Goal: Task Accomplishment & Management: Complete application form

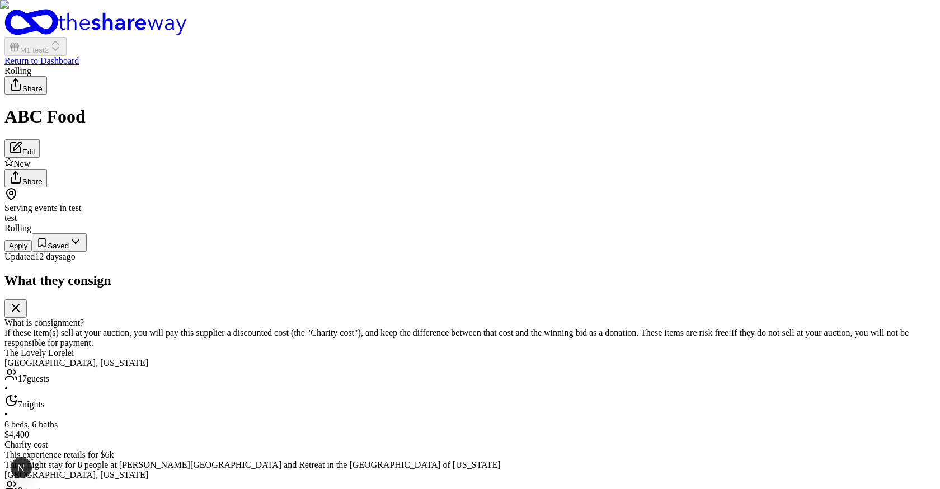
scroll to position [86, 0]
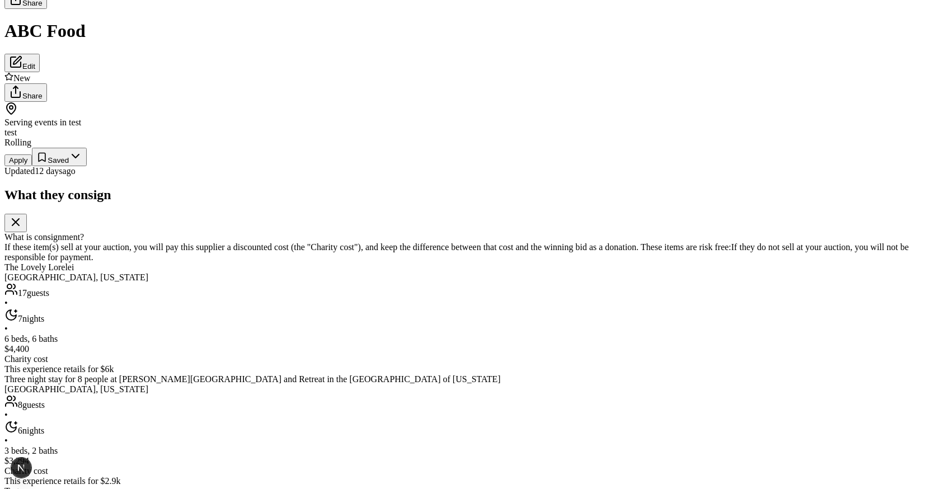
click at [32, 166] on button "Apply" at bounding box center [17, 160] width 27 height 12
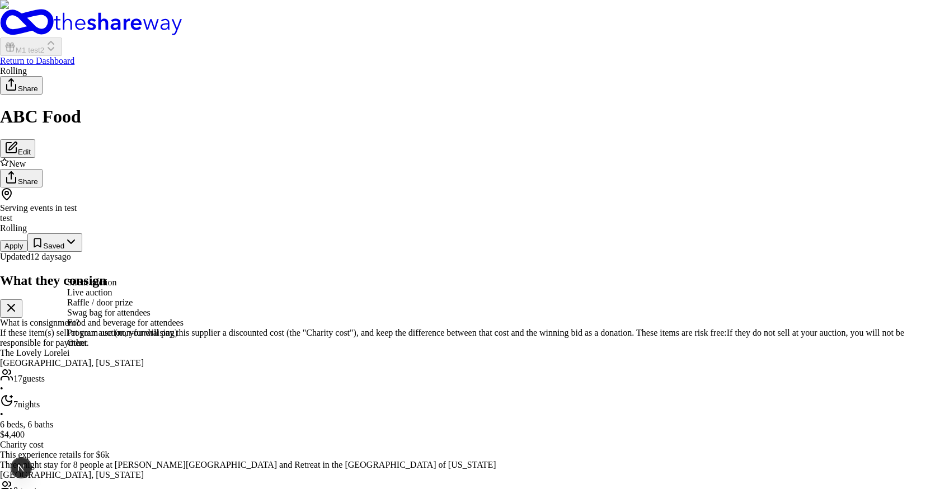
select select "silentAuction"
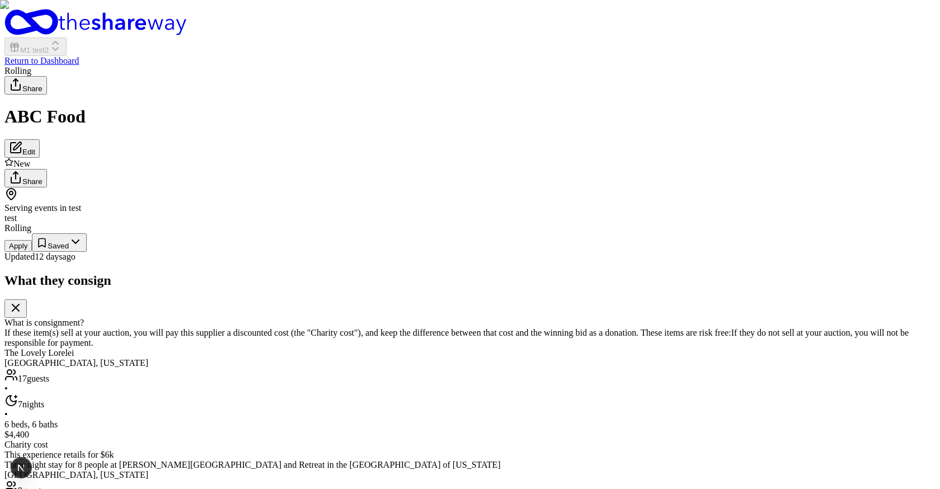
scroll to position [360, 0]
type input "hi"
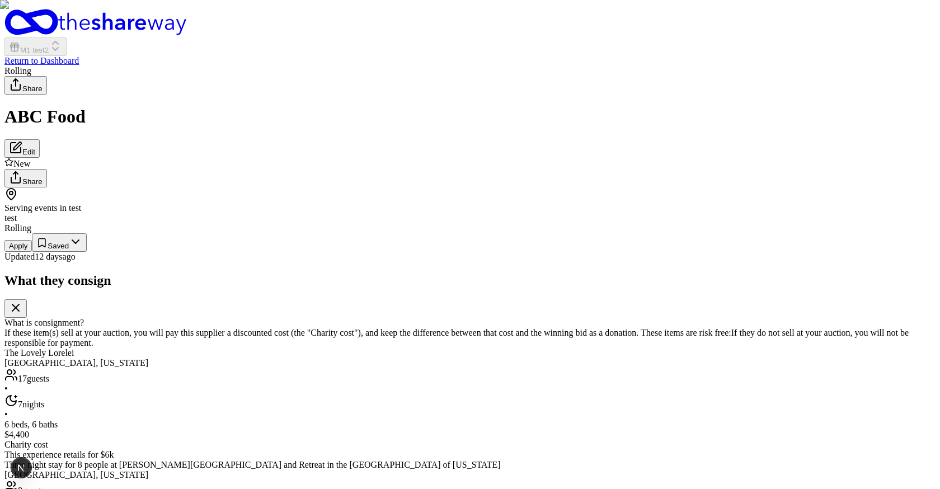
click at [32, 252] on button "Apply" at bounding box center [17, 246] width 27 height 12
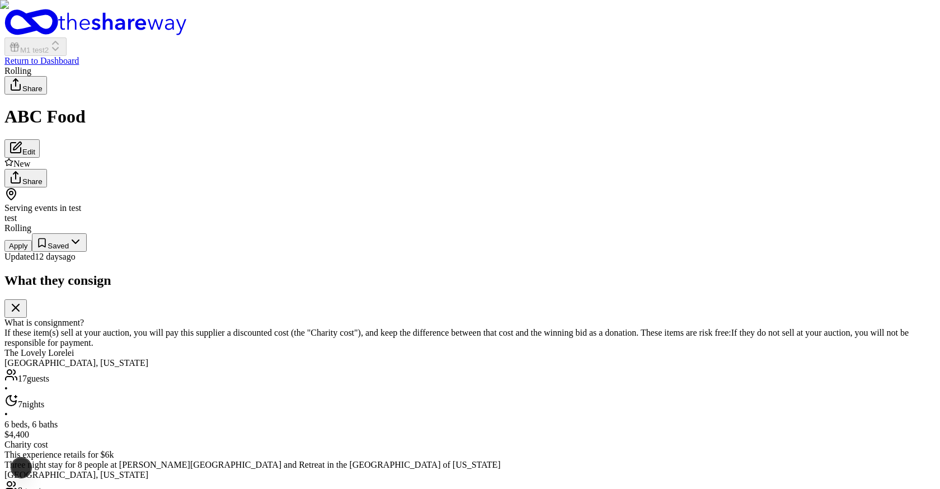
scroll to position [508, 0]
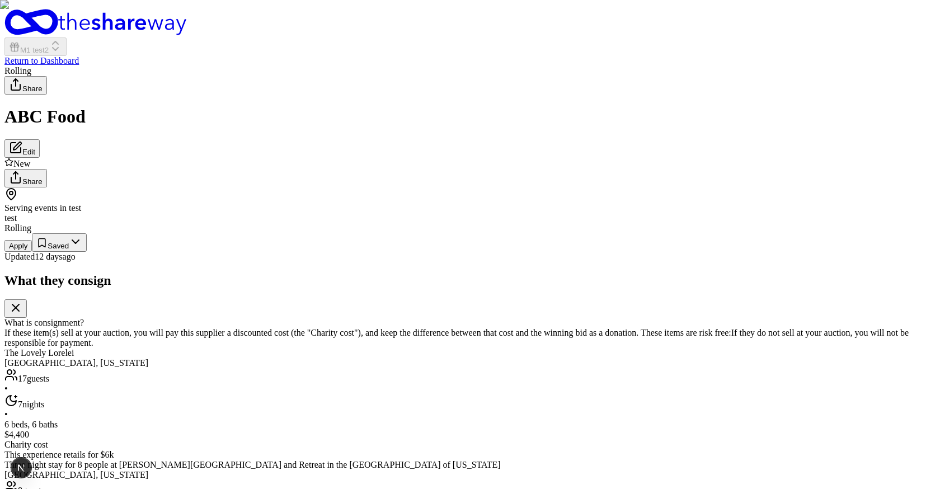
click at [32, 252] on button "Apply" at bounding box center [17, 246] width 27 height 12
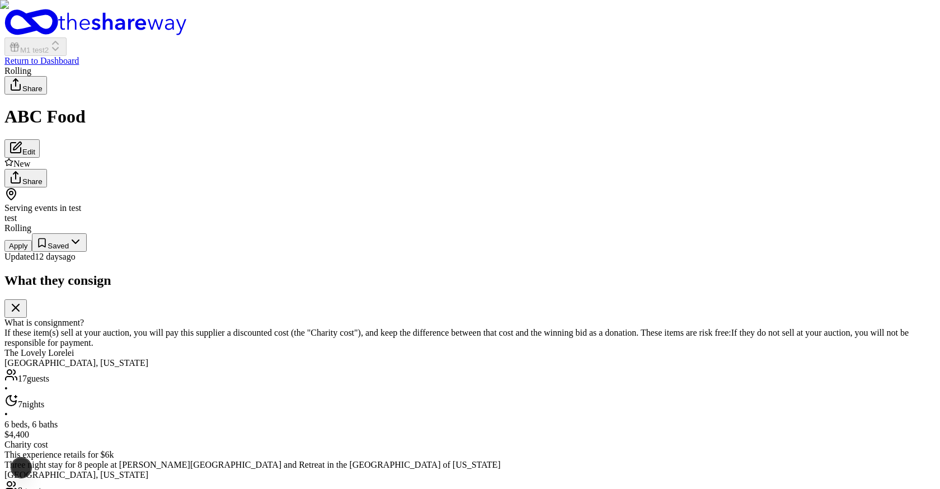
click at [32, 252] on button "Apply" at bounding box center [17, 246] width 27 height 12
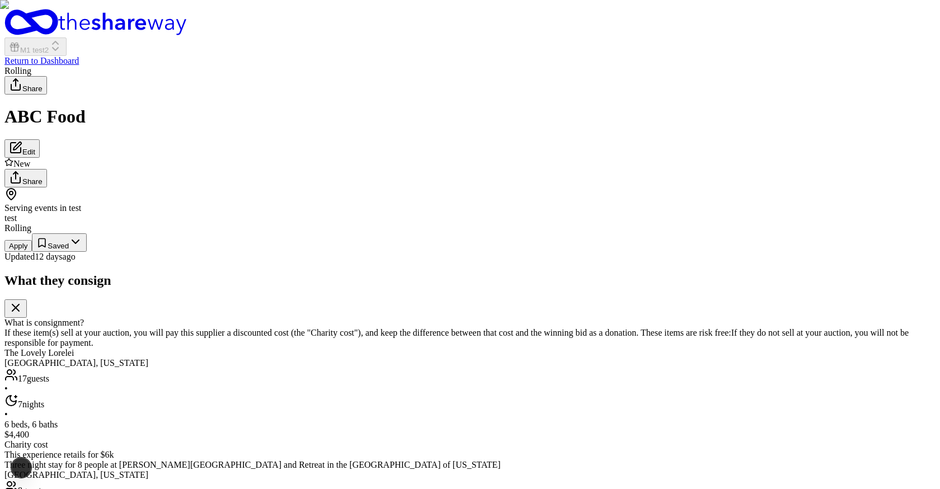
scroll to position [172, 0]
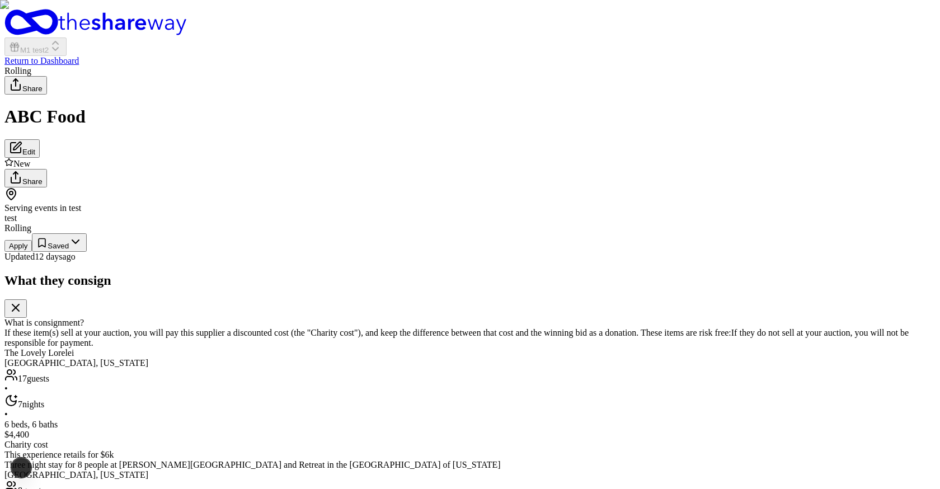
scroll to position [172, 0]
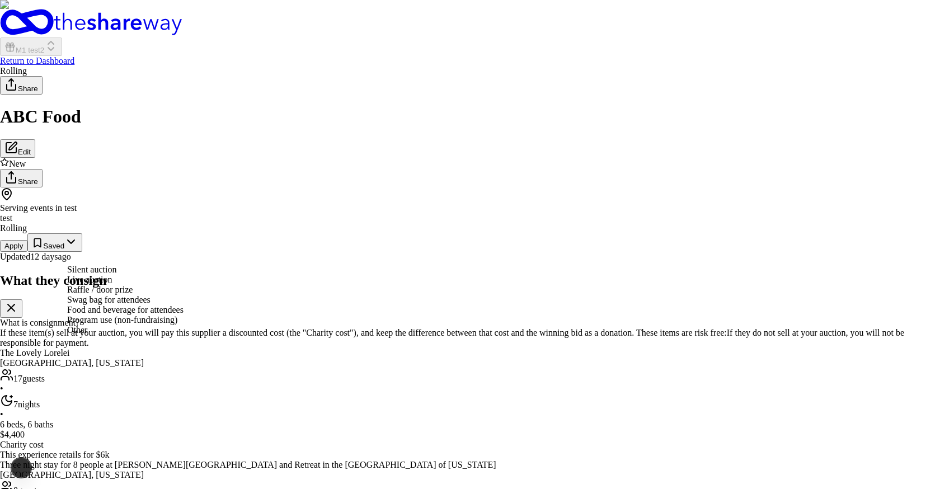
select select "silentAuction"
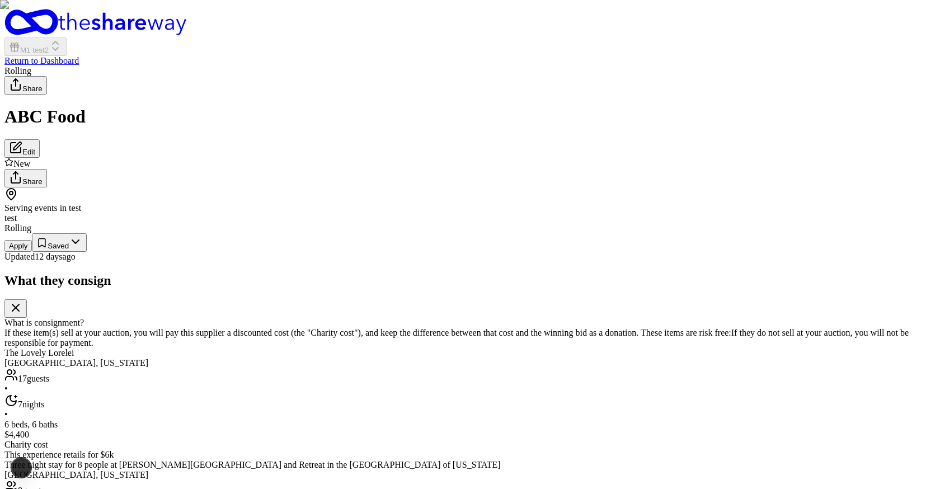
scroll to position [490, 0]
type input "jhi"
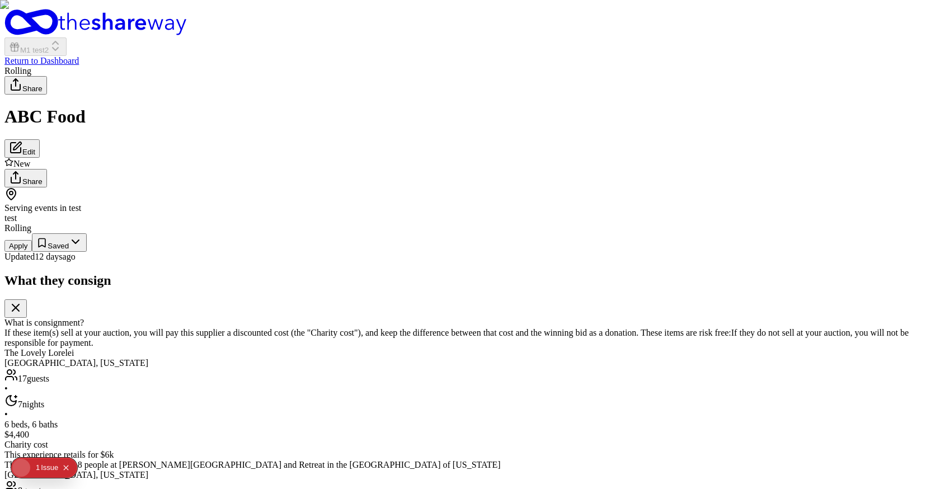
click at [32, 252] on button "Apply" at bounding box center [17, 246] width 27 height 12
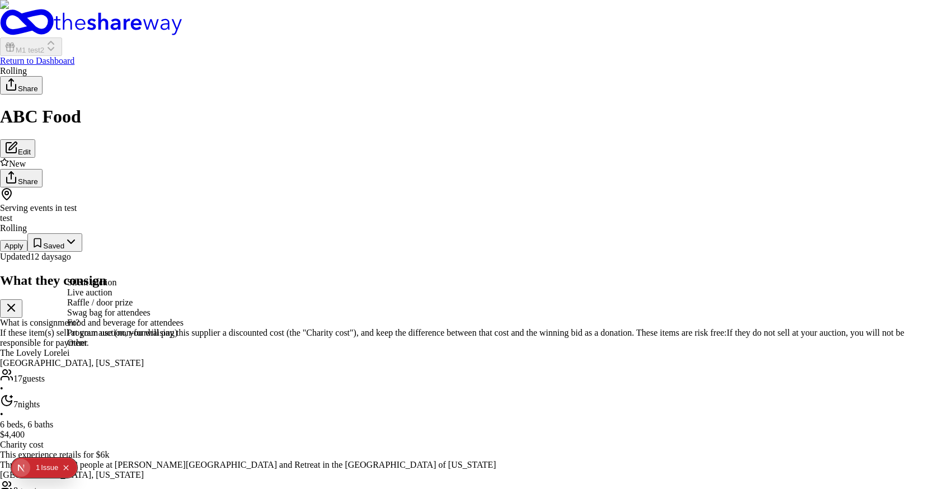
select select "silentAuction"
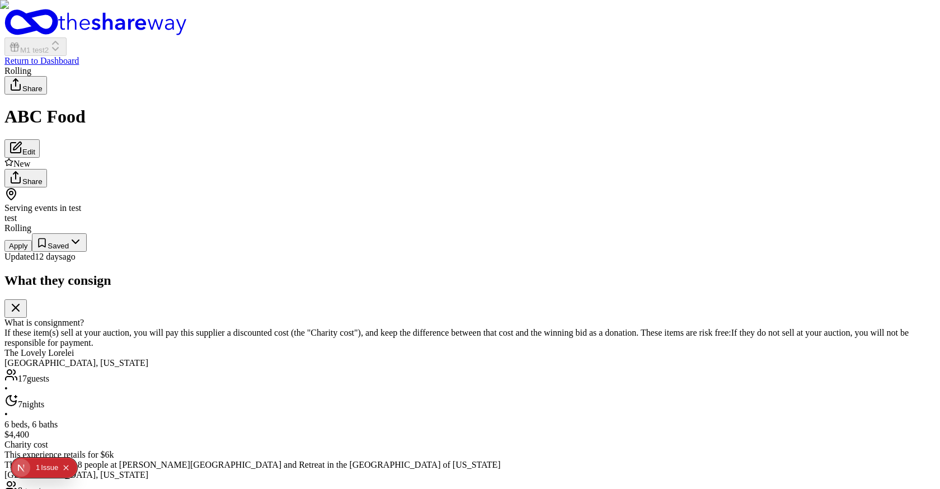
scroll to position [490, 0]
type input "i"
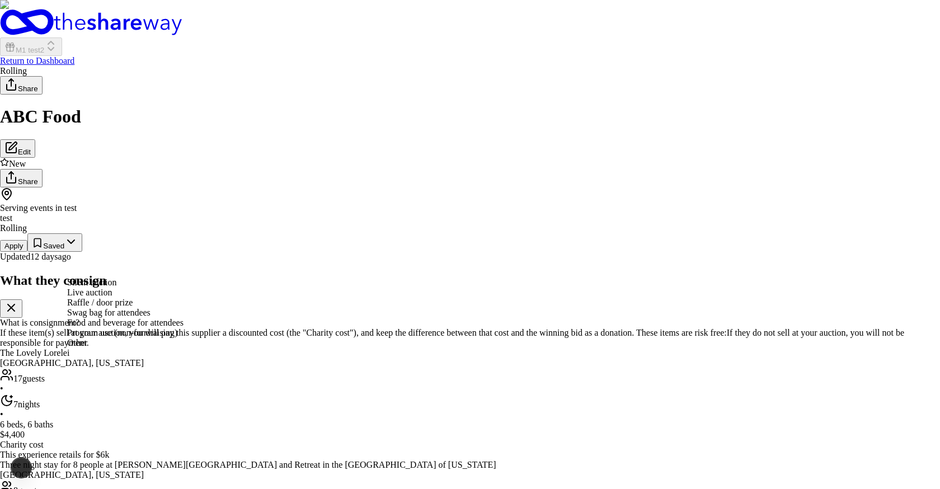
select select "silentAuction"
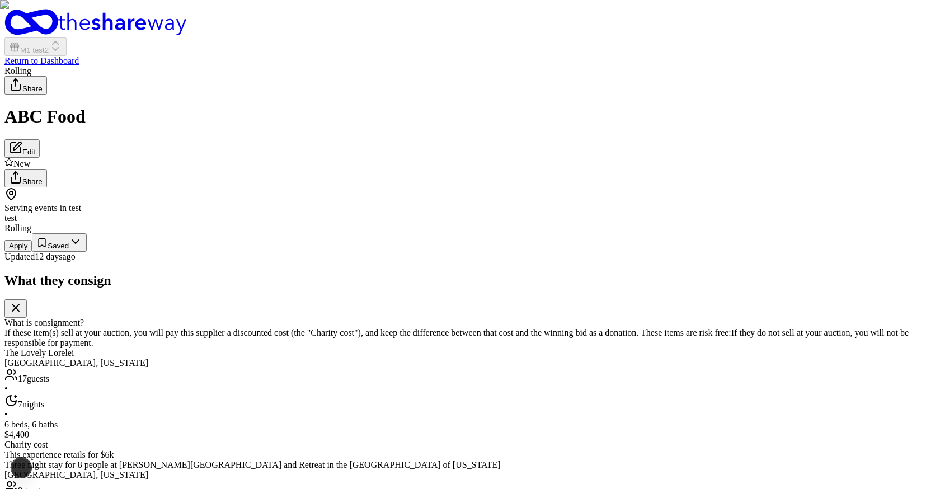
scroll to position [490, 0]
type input "i"
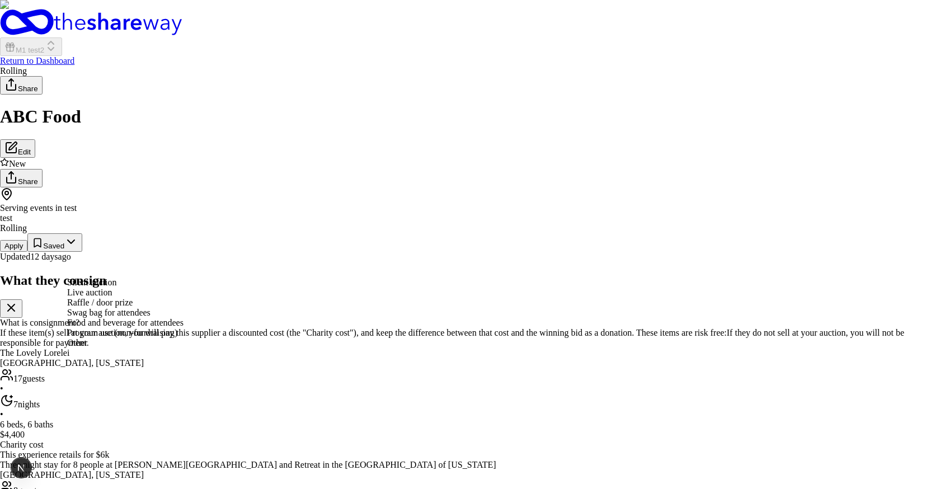
select select "liveAuction"
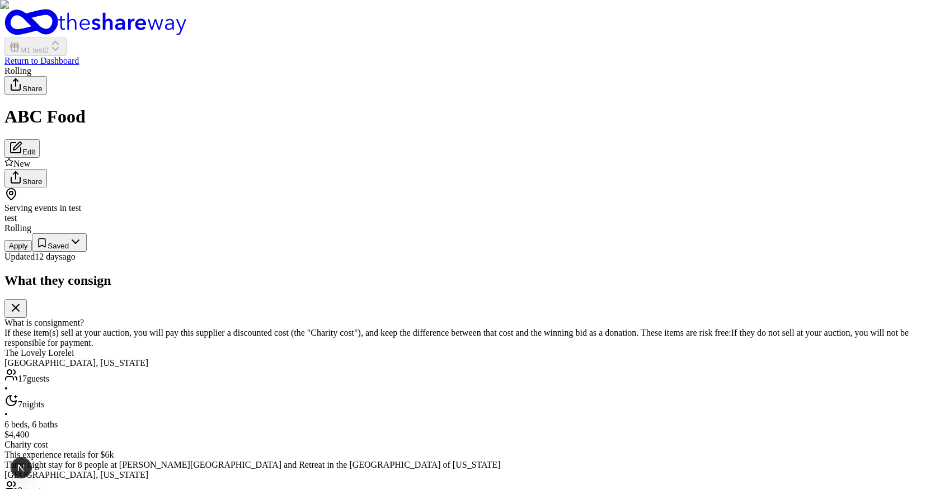
scroll to position [490, 0]
type input "i"
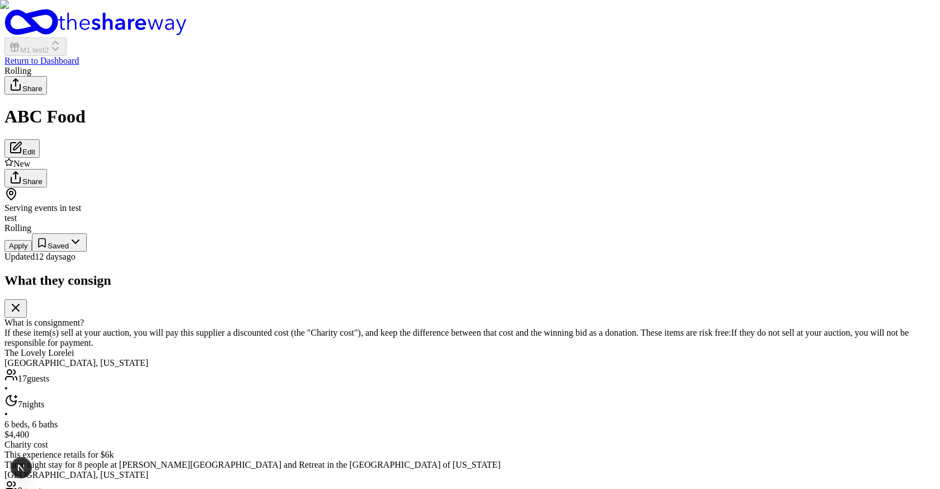
type input "9"
type input "h"
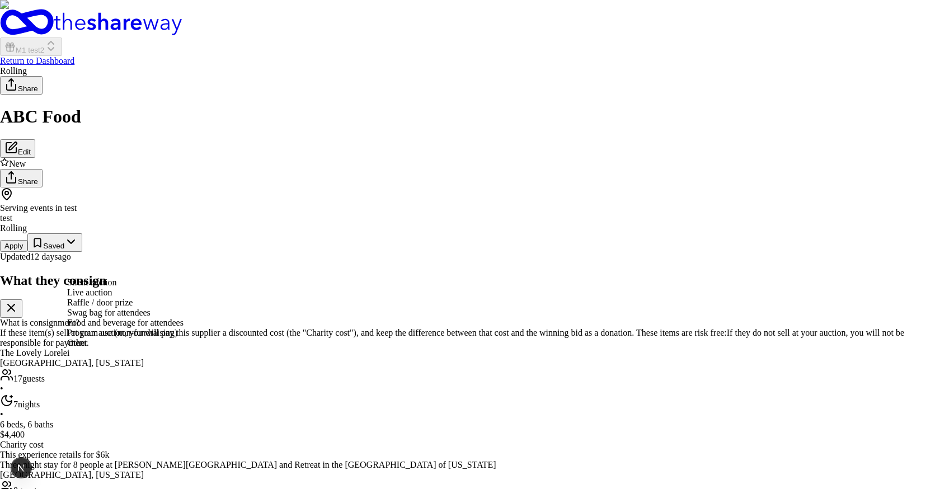
select select "silentAuction"
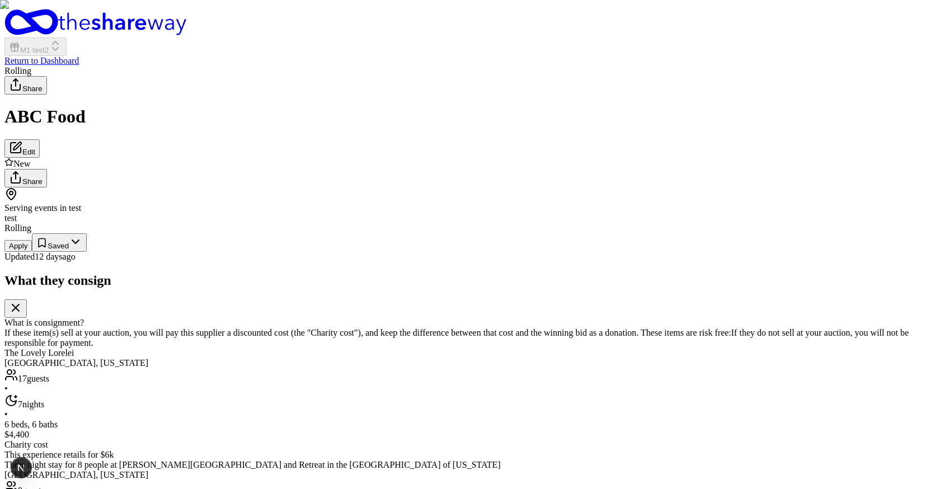
scroll to position [490, 0]
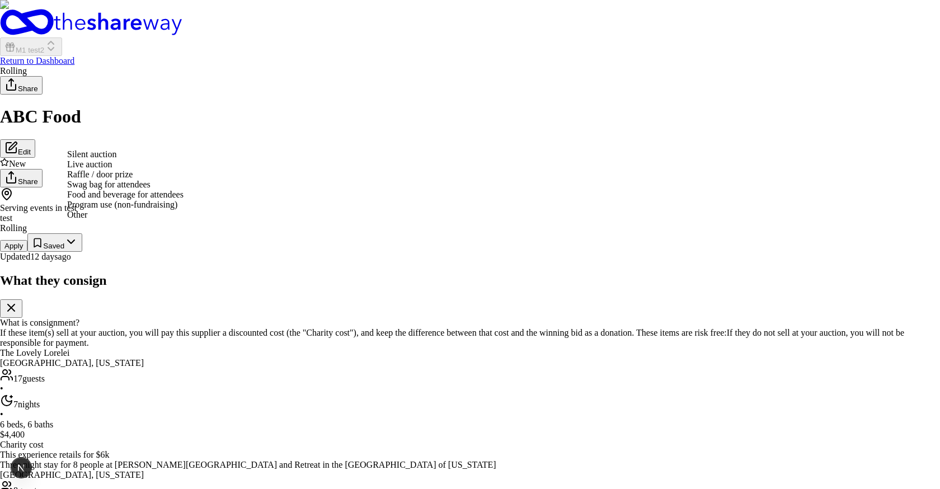
select select "liveAuction"
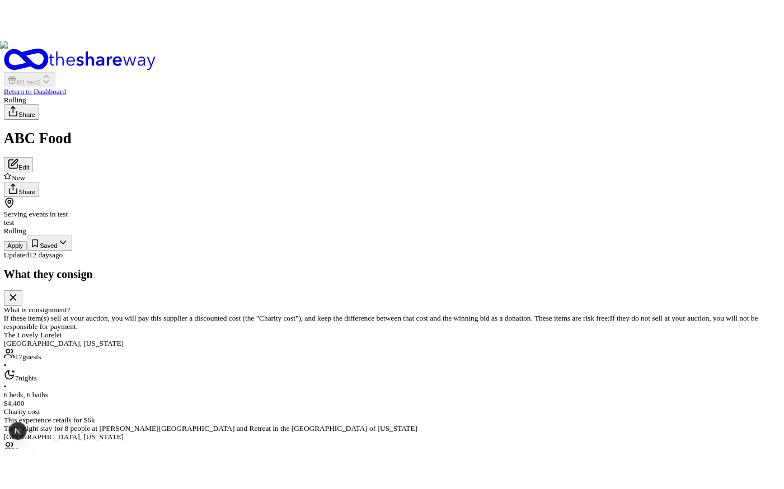
scroll to position [172, 0]
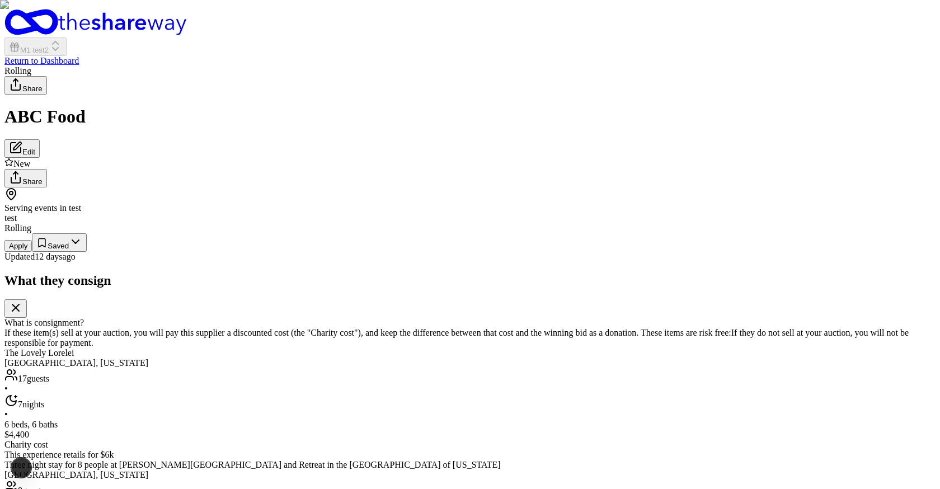
click at [32, 252] on button "Apply" at bounding box center [17, 246] width 27 height 12
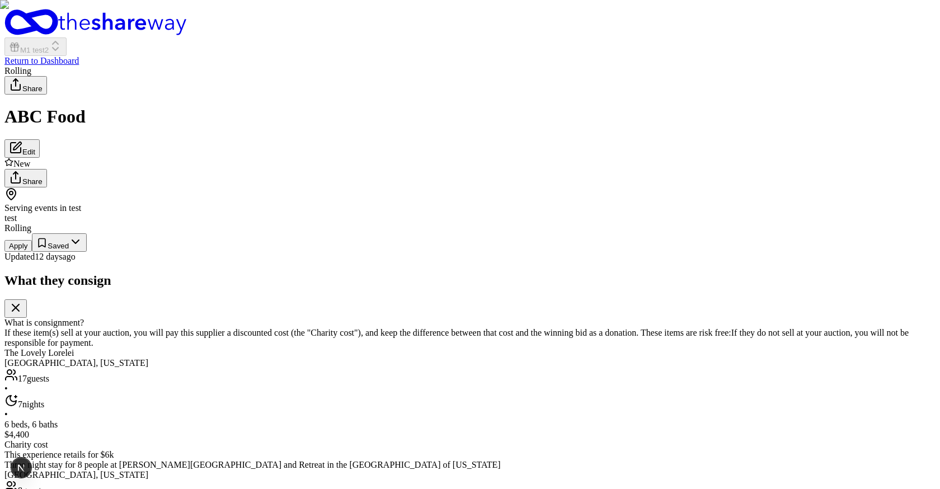
click at [32, 252] on button "Apply" at bounding box center [17, 246] width 27 height 12
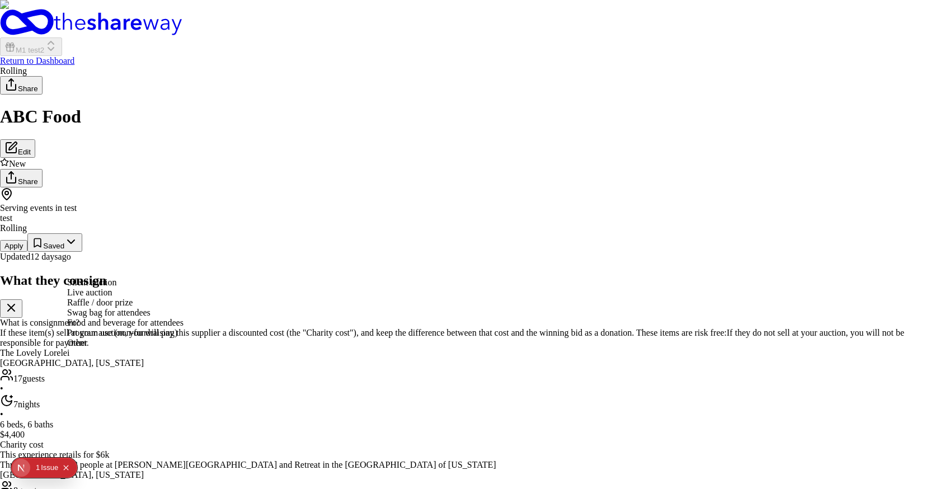
click at [184, 327] on div "Silent auction Live auction Raffle / door prize Swag bag for attendees Food and…" at bounding box center [125, 313] width 116 height 71
select select "liveAuction"
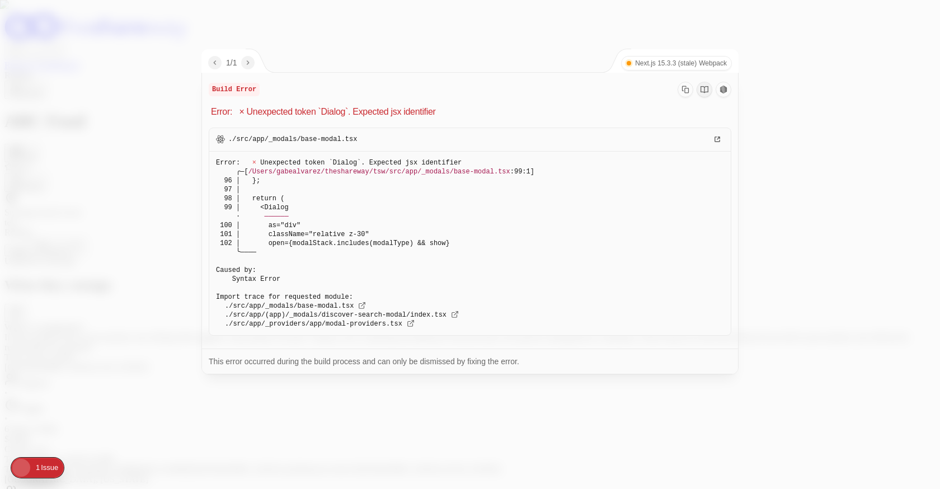
click at [755, 101] on div at bounding box center [470, 244] width 940 height 489
click at [156, 134] on div at bounding box center [470, 244] width 940 height 489
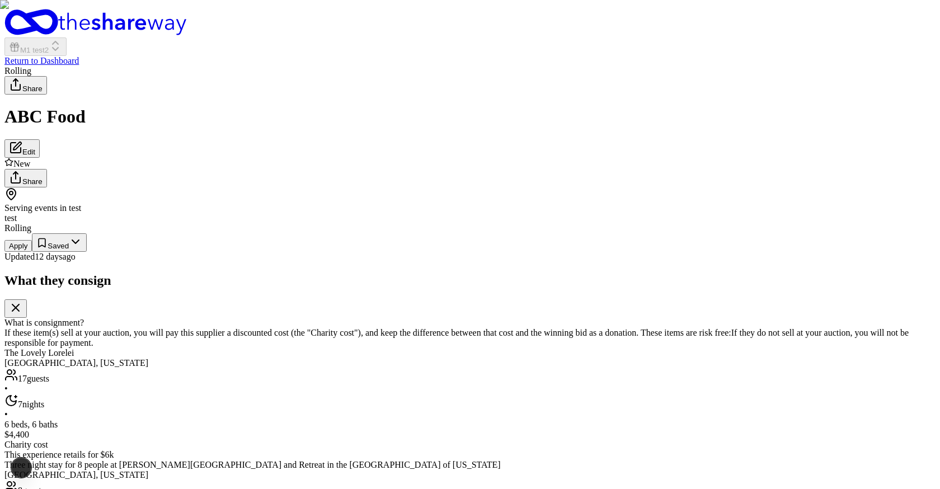
click at [32, 252] on button "Apply" at bounding box center [17, 246] width 27 height 12
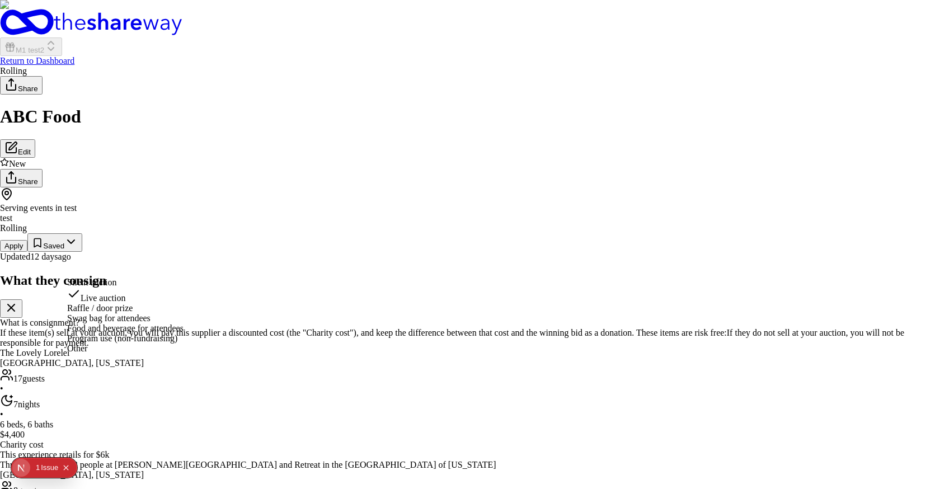
select select "silentAuction"
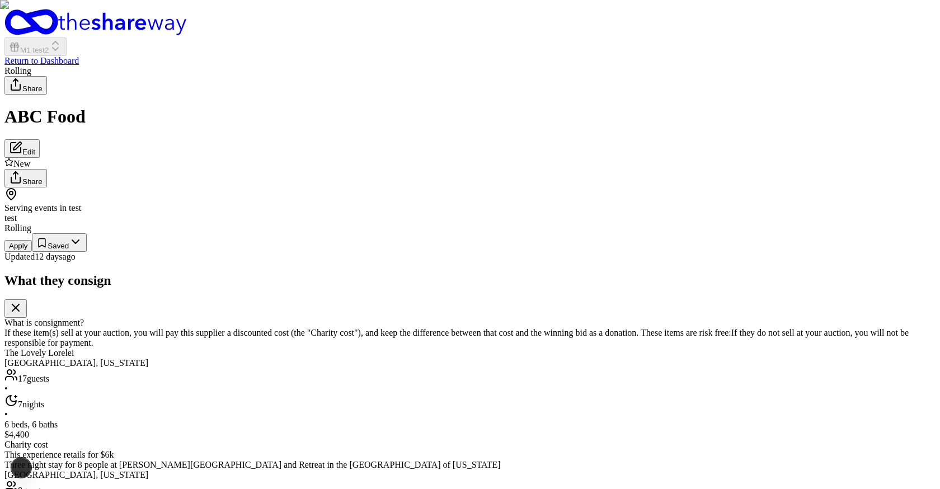
click at [32, 252] on button "Apply" at bounding box center [17, 246] width 27 height 12
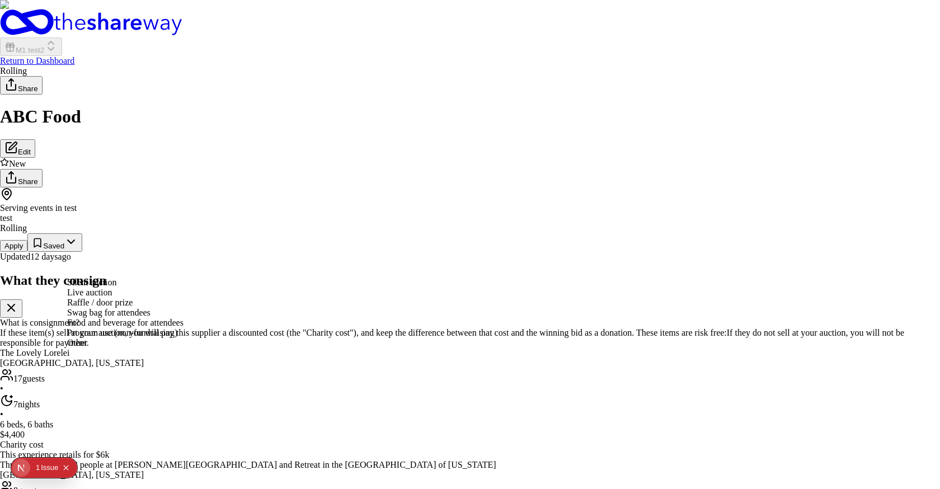
select select "silentAuction"
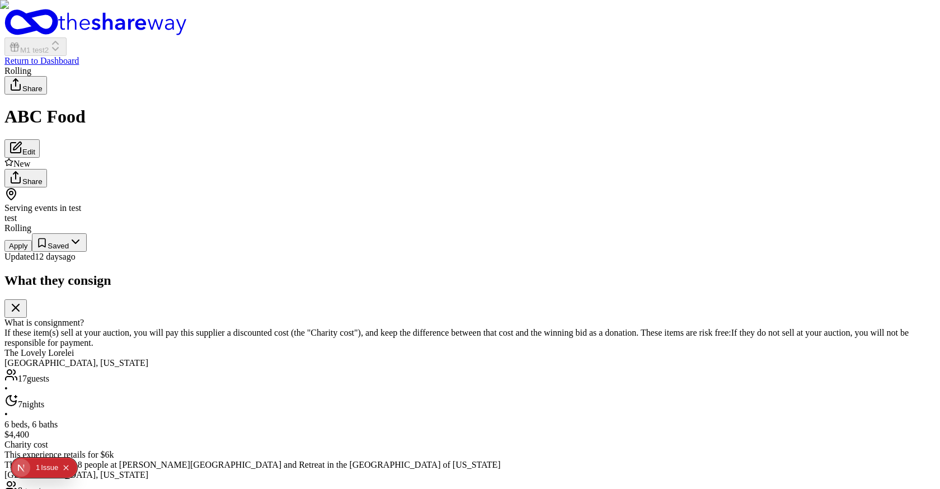
scroll to position [490, 0]
type input "f"
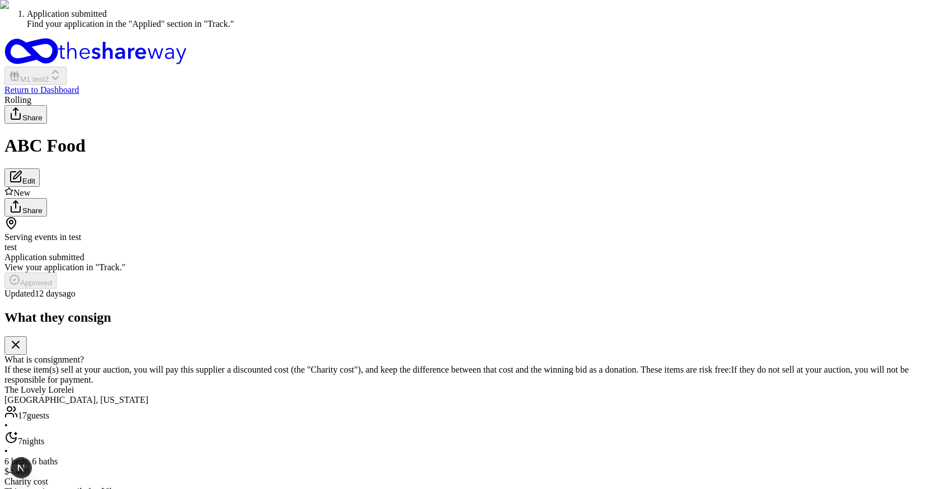
click at [494, 252] on div "Serving events in test test" at bounding box center [469, 235] width 931 height 36
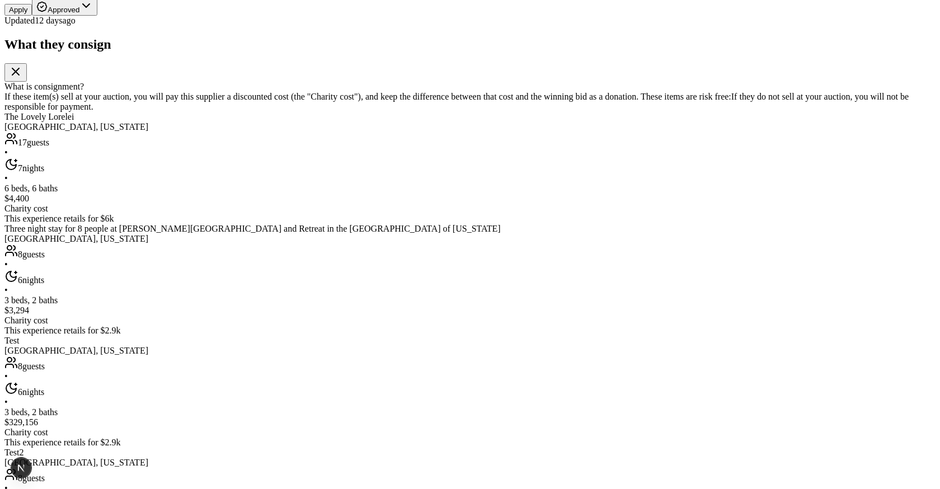
scroll to position [147, 0]
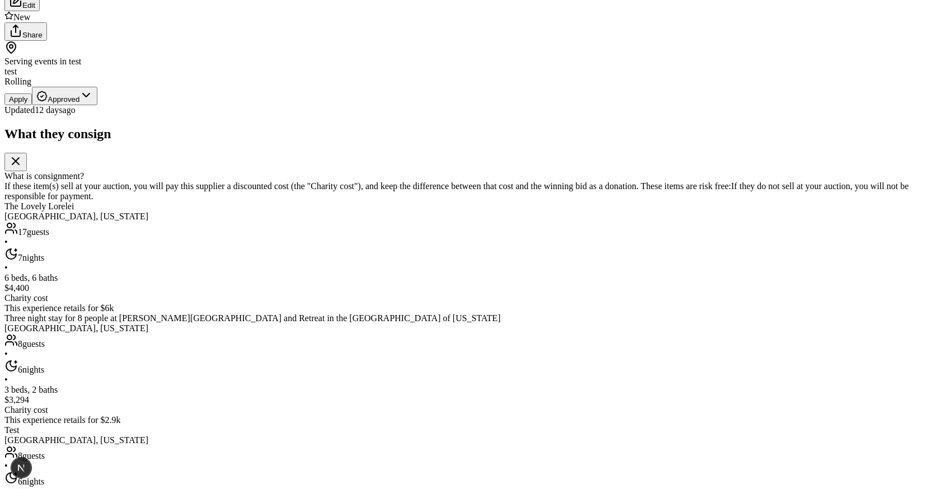
click at [559, 184] on img at bounding box center [470, 97] width 940 height 489
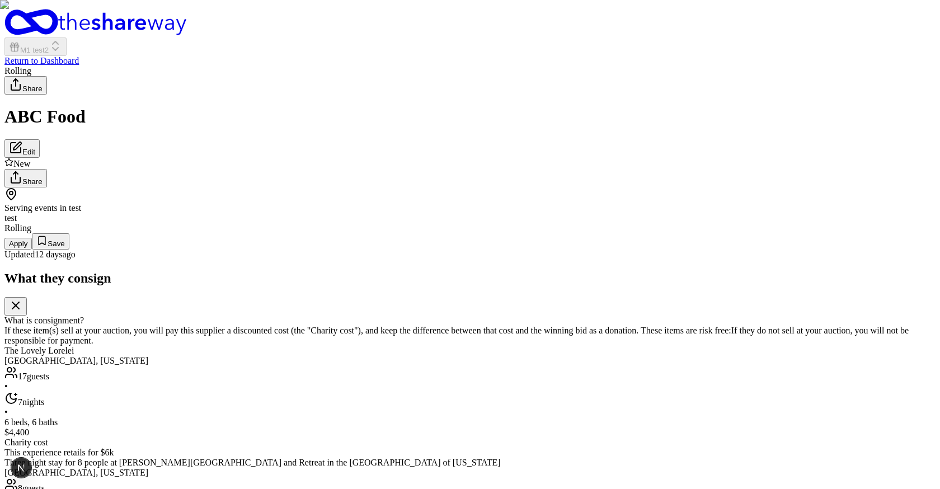
click at [497, 316] on img at bounding box center [470, 244] width 940 height 489
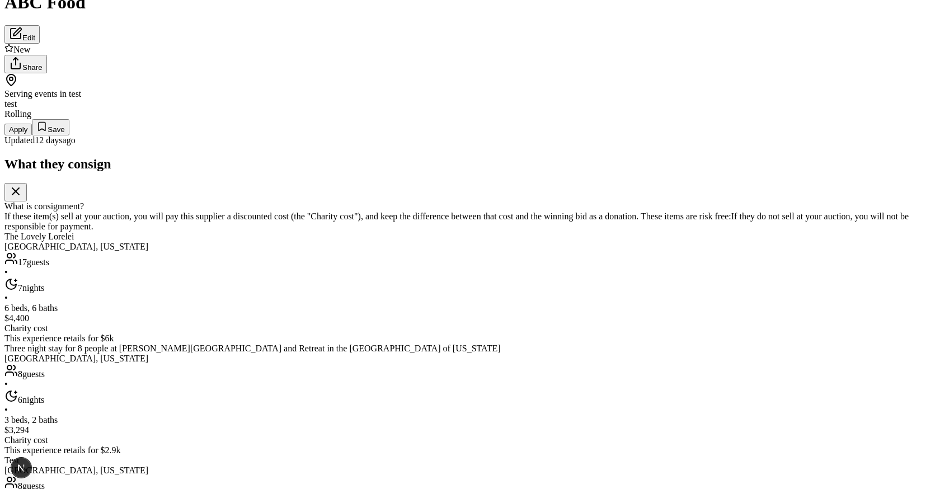
scroll to position [35, 0]
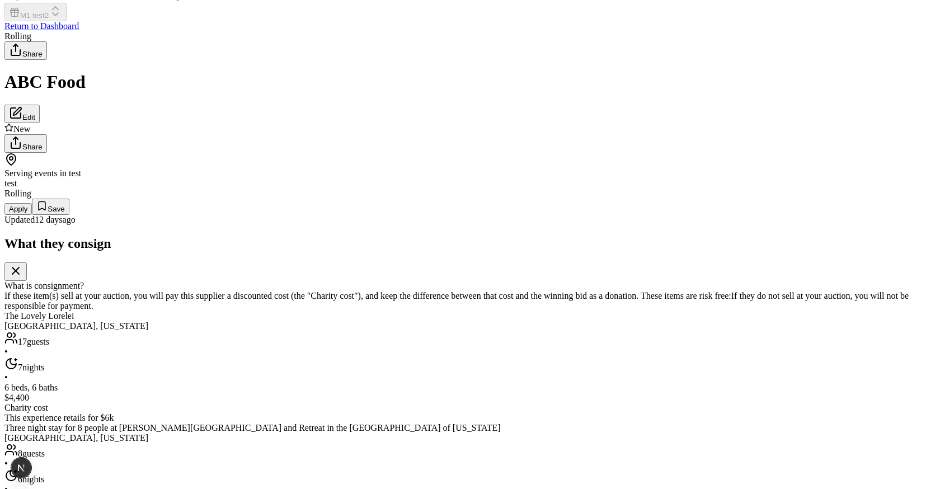
click at [32, 215] on button "Apply" at bounding box center [17, 209] width 27 height 12
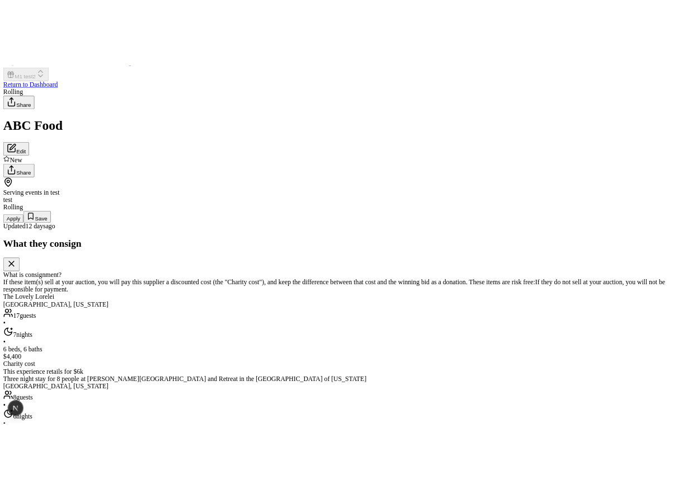
scroll to position [172, 0]
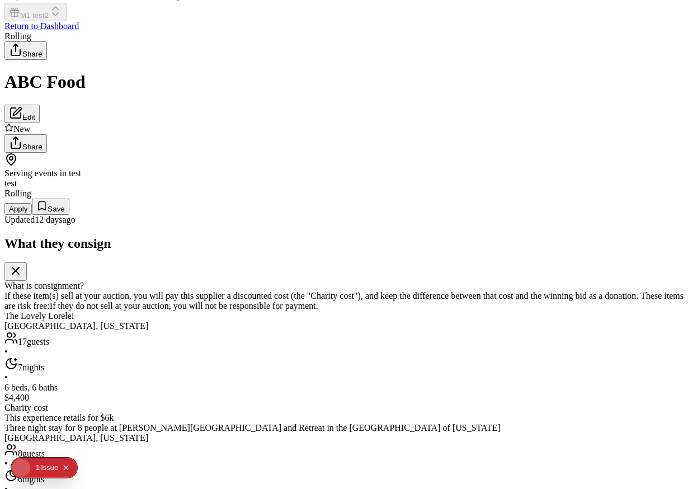
type input "2"
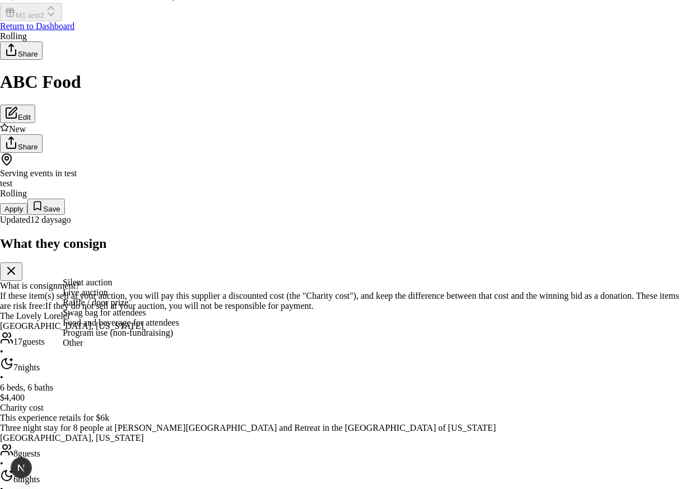
scroll to position [0, 0]
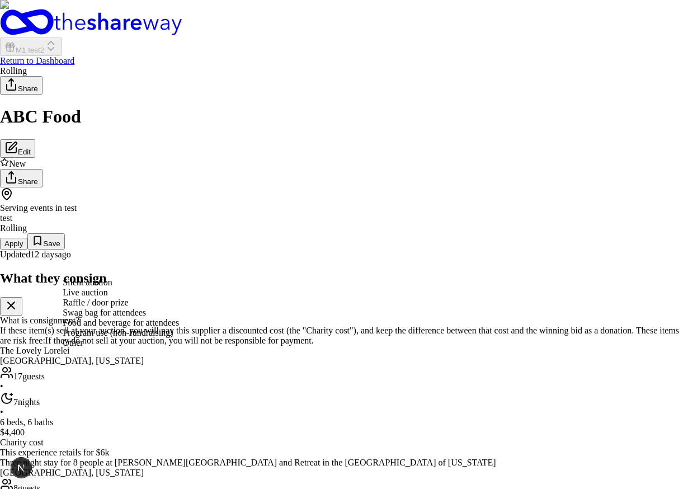
select select "liveAuction"
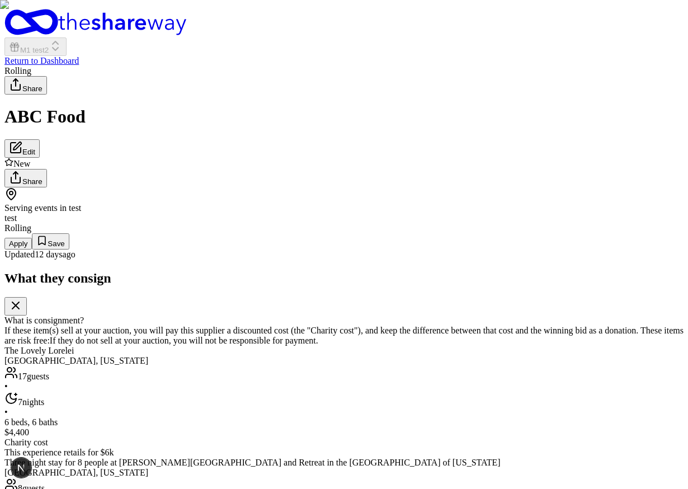
scroll to position [485, 0]
type input "f"
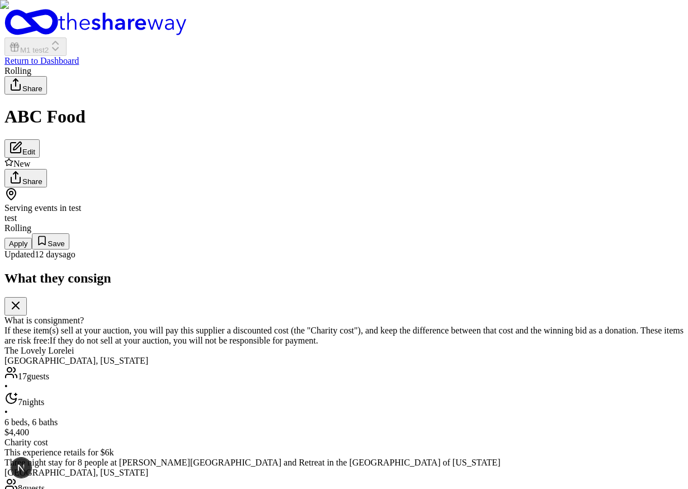
scroll to position [530, 0]
click at [367, 223] on div "Serving events in test test" at bounding box center [343, 205] width 679 height 36
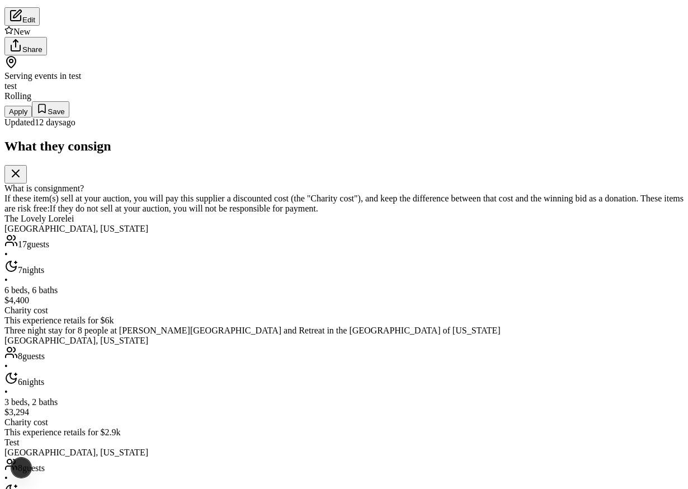
scroll to position [131, 0]
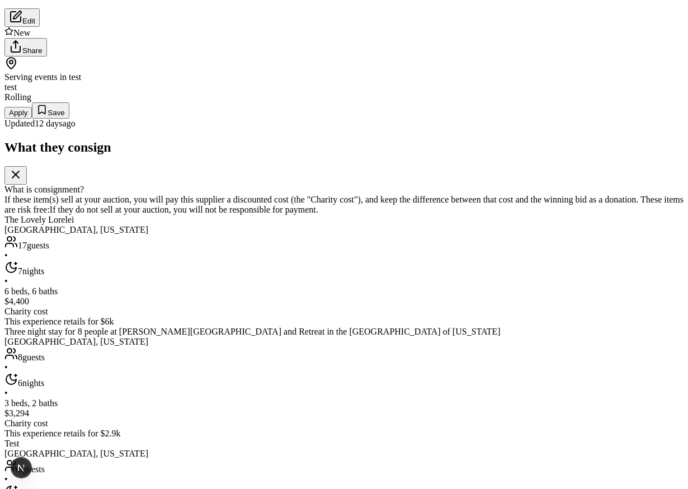
scroll to position [131, 0]
click at [32, 119] on button "Apply" at bounding box center [17, 113] width 27 height 12
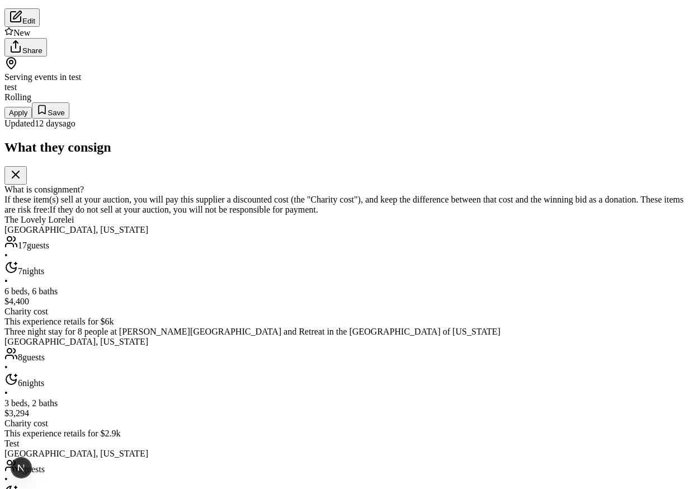
type input "3"
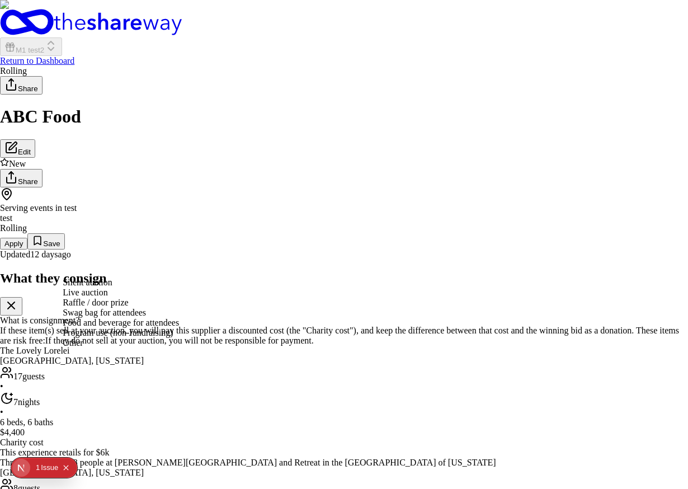
select select "liveAuction"
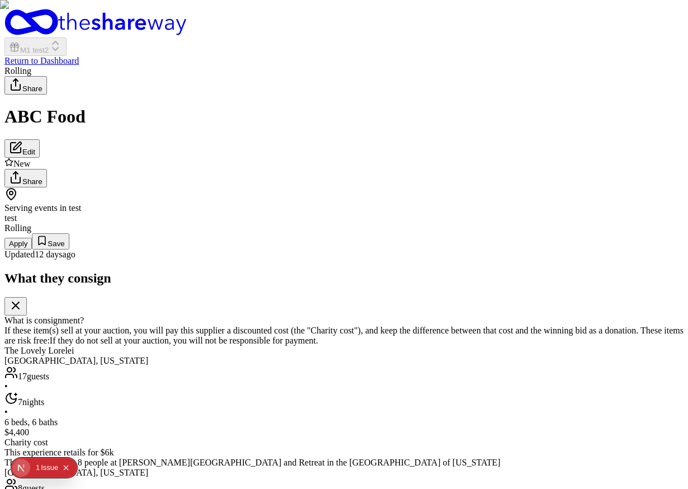
type input "hi"
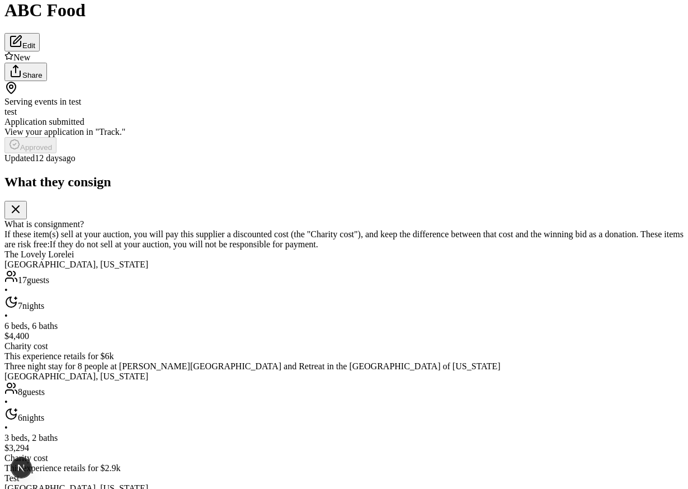
scroll to position [106, 0]
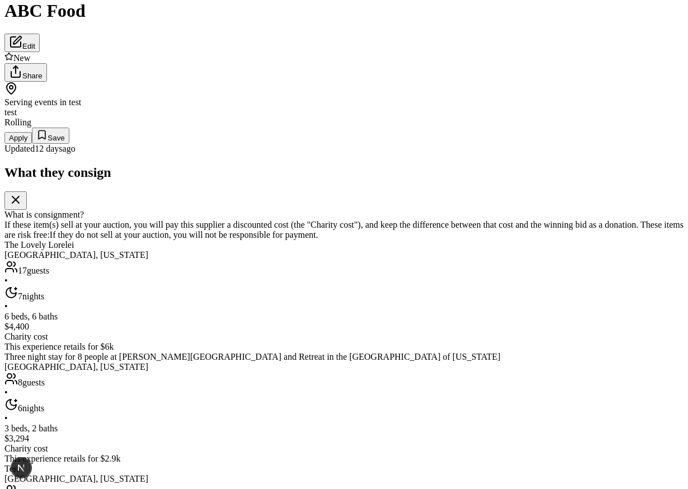
click at [32, 144] on button "Apply" at bounding box center [17, 138] width 27 height 12
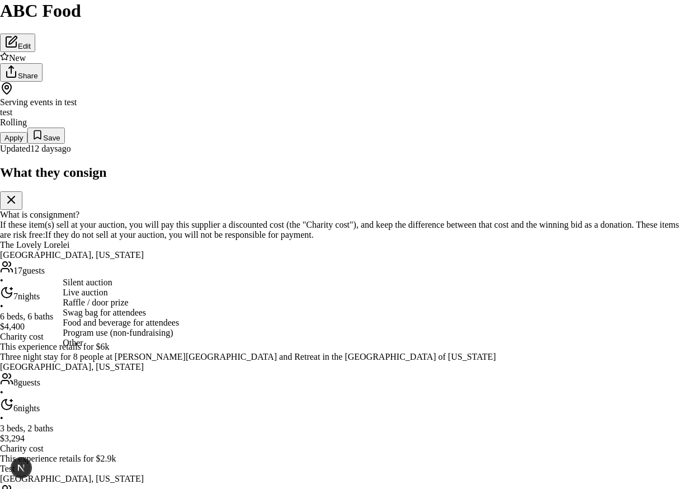
scroll to position [0, 0]
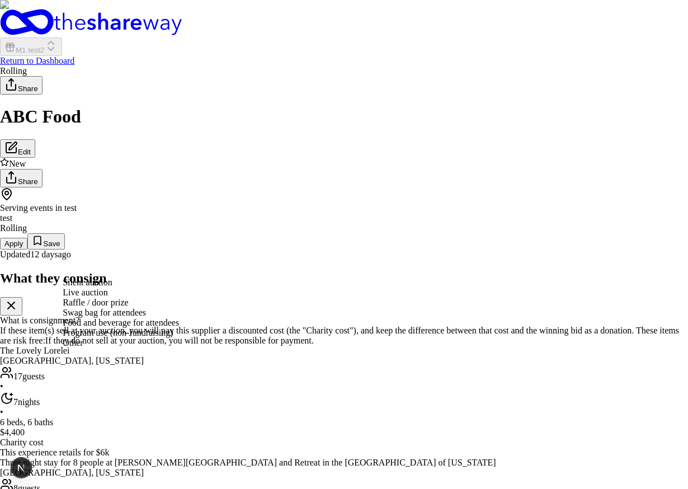
select select "silentAuction"
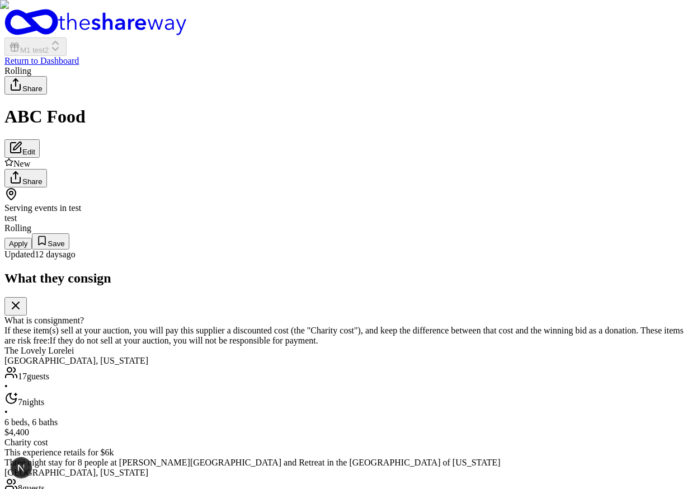
scroll to position [530, 0]
type input "i"
click at [32, 250] on button "Apply" at bounding box center [17, 244] width 27 height 12
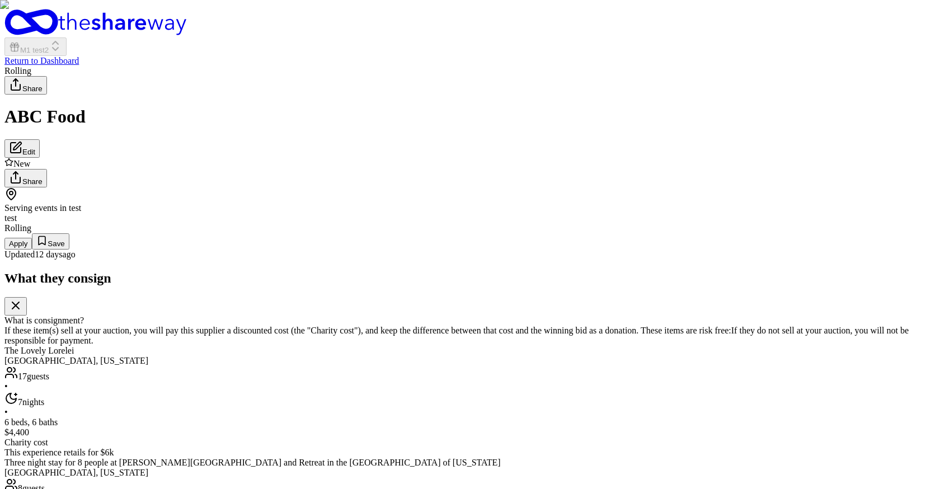
click at [32, 250] on button "Apply" at bounding box center [17, 244] width 27 height 12
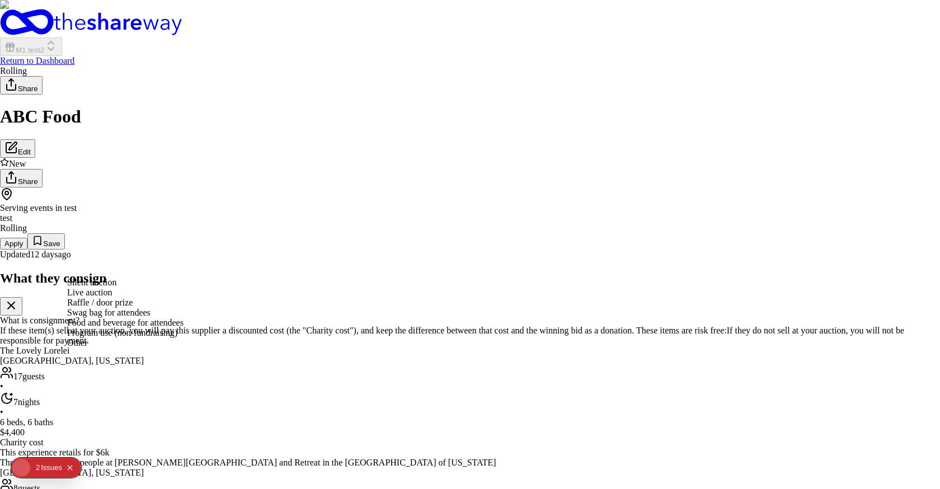
select select "liveAuction"
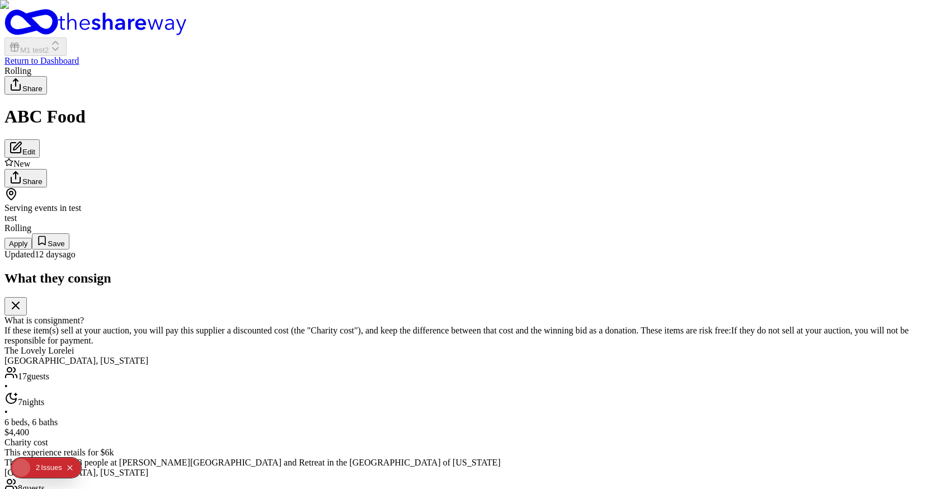
scroll to position [490, 0]
type input "fe"
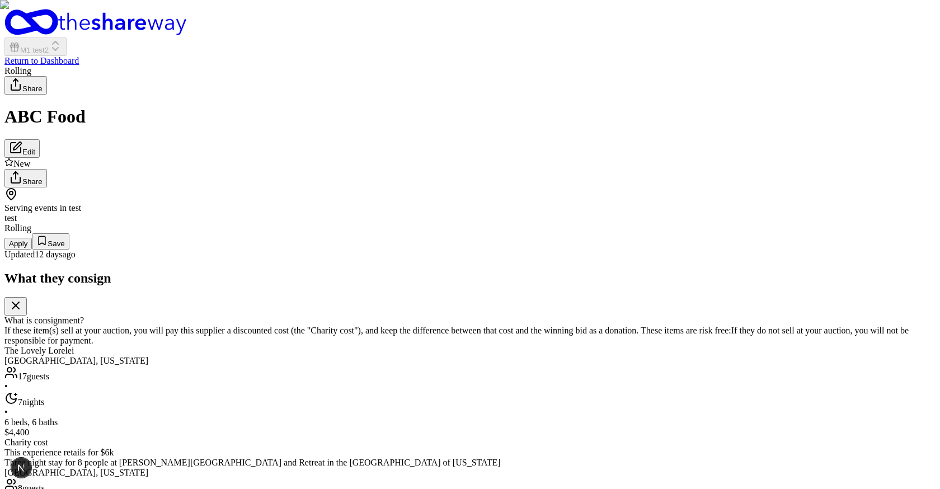
scroll to position [68, 0]
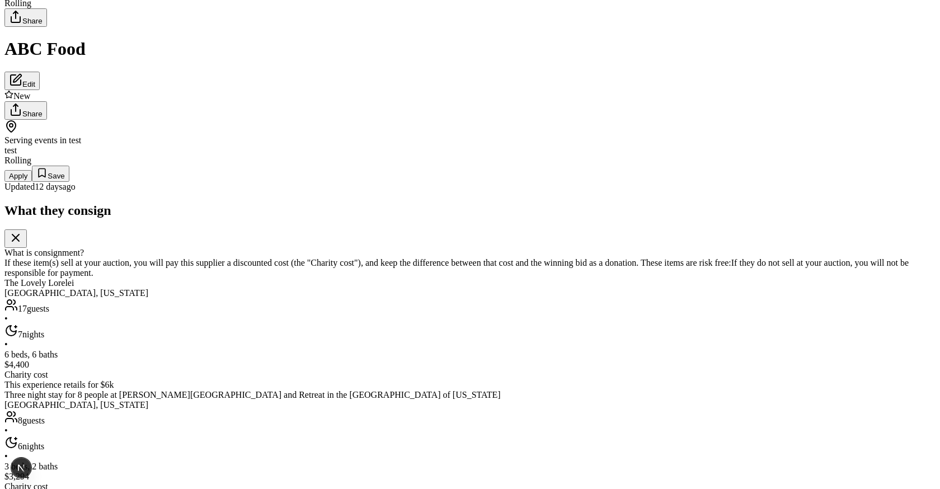
click at [32, 182] on button "Apply" at bounding box center [17, 176] width 27 height 12
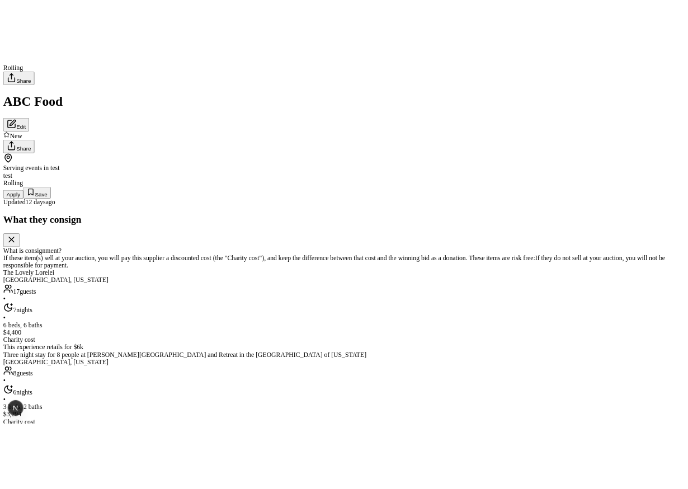
scroll to position [172, 0]
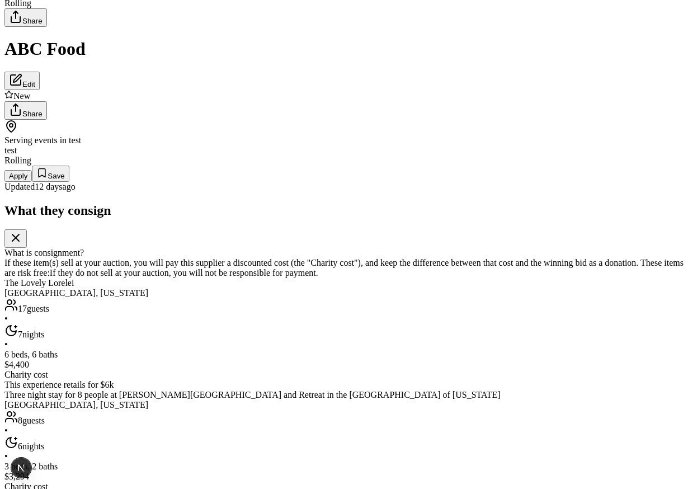
type input "3"
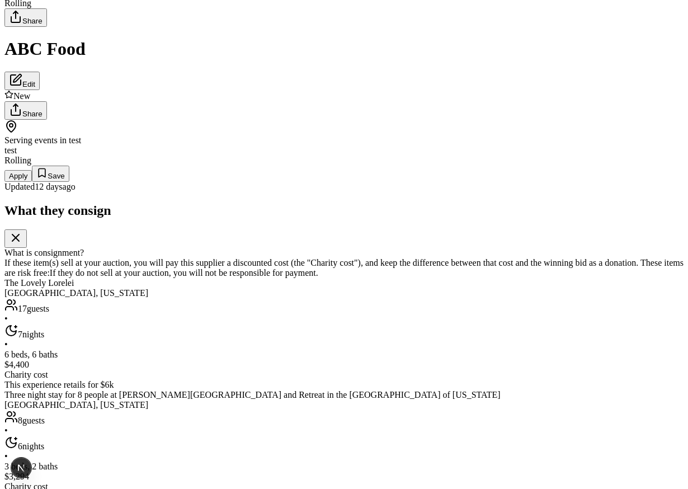
type input "4"
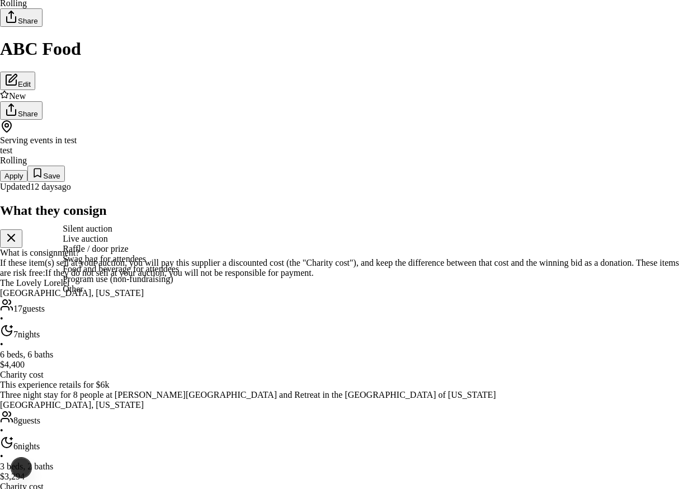
scroll to position [0, 0]
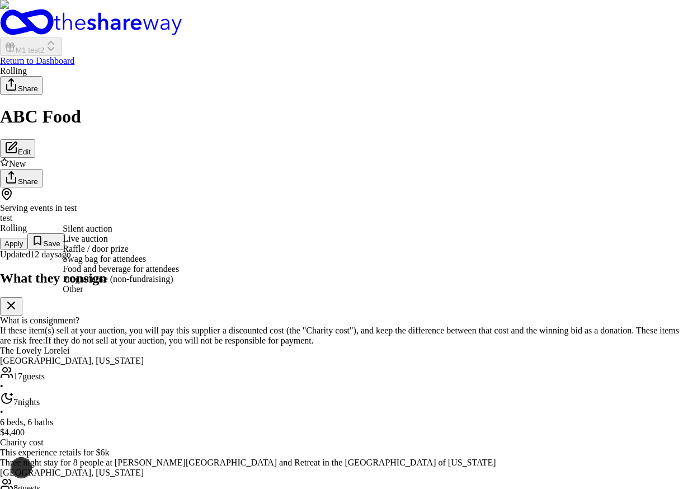
select select "liveAuction"
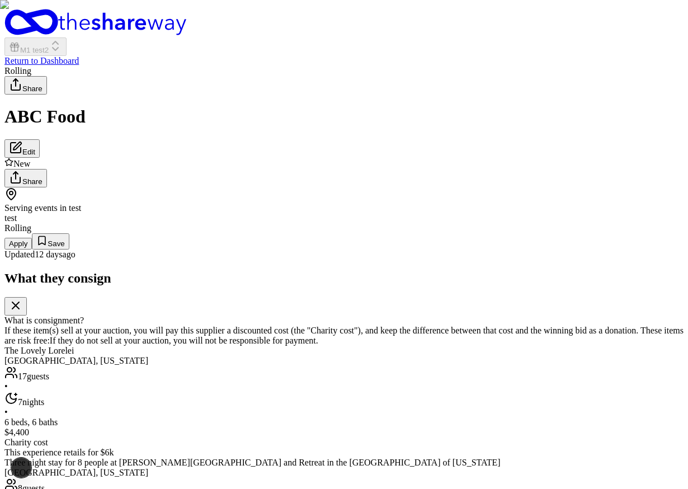
scroll to position [530, 0]
type input "hi"
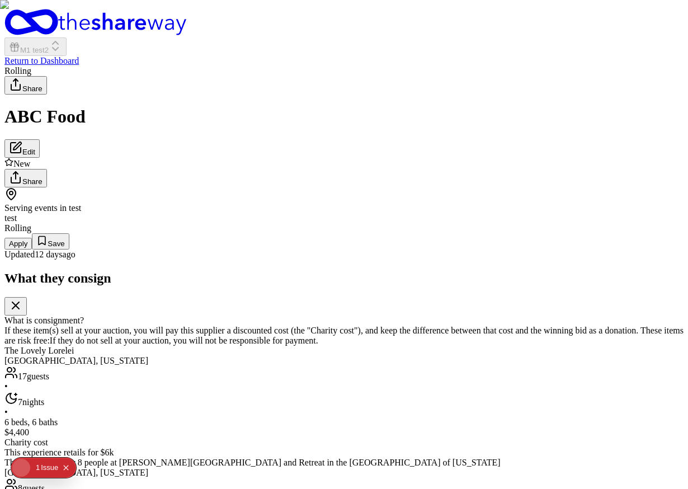
type input "10"
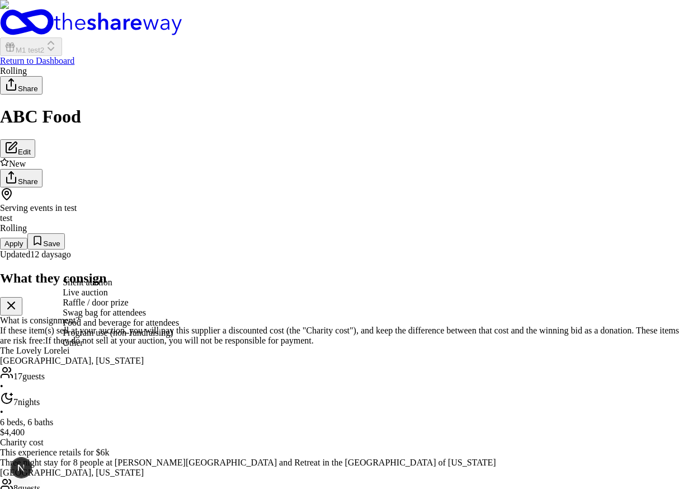
select select "silentAuction"
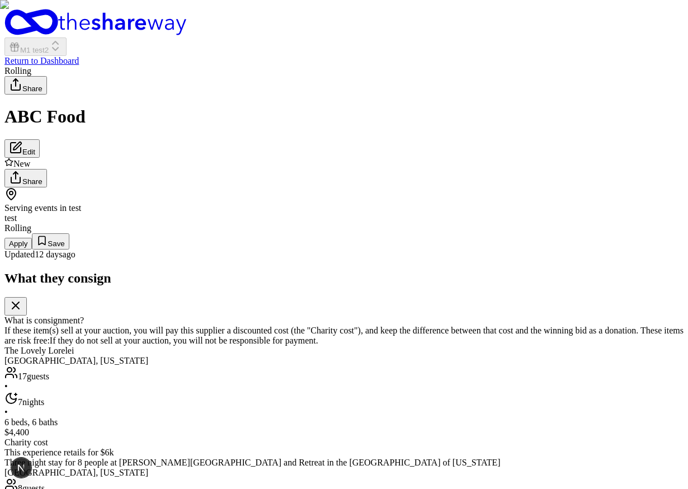
scroll to position [474, 0]
type input "i"
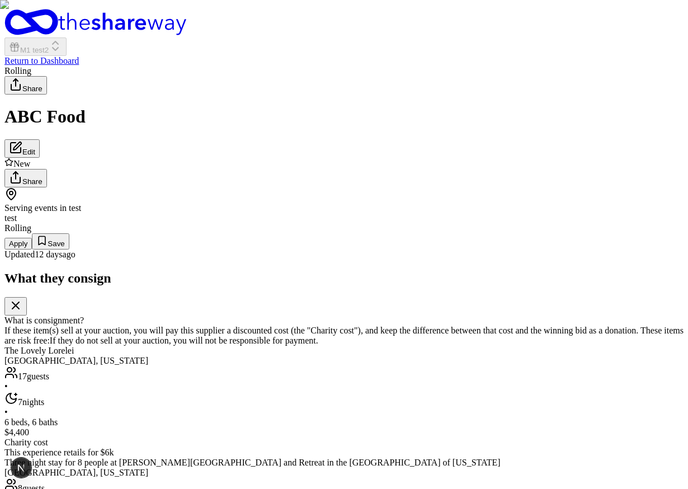
click at [32, 250] on button "Apply" at bounding box center [17, 244] width 27 height 12
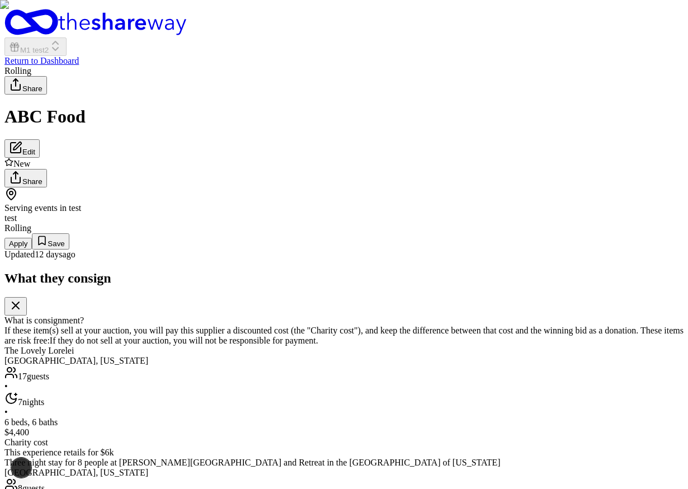
type input "10"
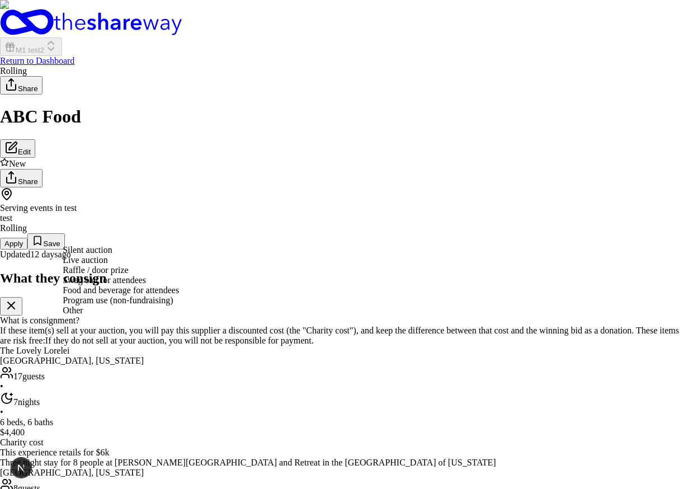
select select "liveAuction"
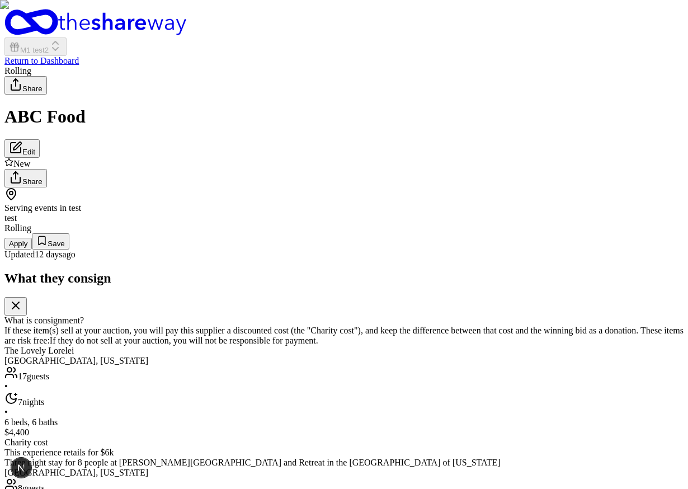
scroll to position [399, 0]
type input "hi"
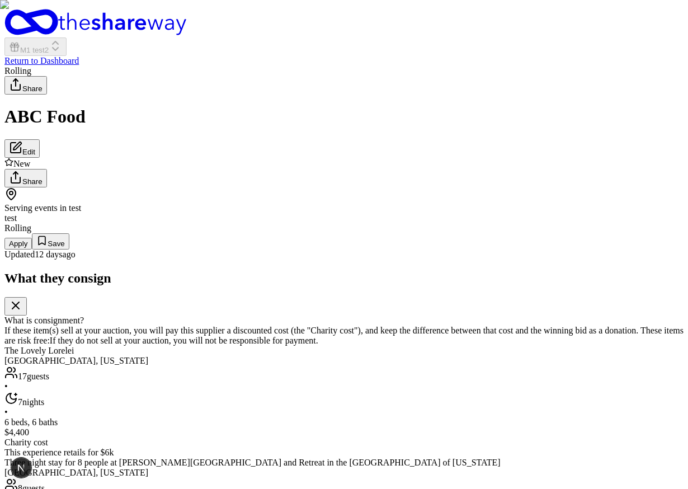
scroll to position [530, 0]
click at [32, 250] on button "Apply" at bounding box center [17, 244] width 27 height 12
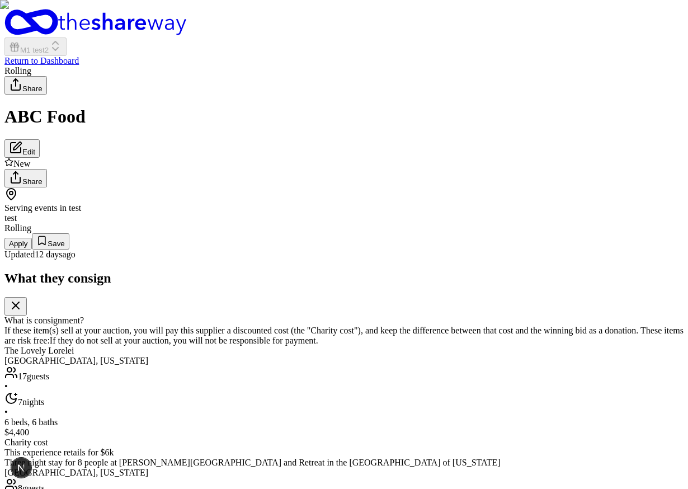
scroll to position [172, 0]
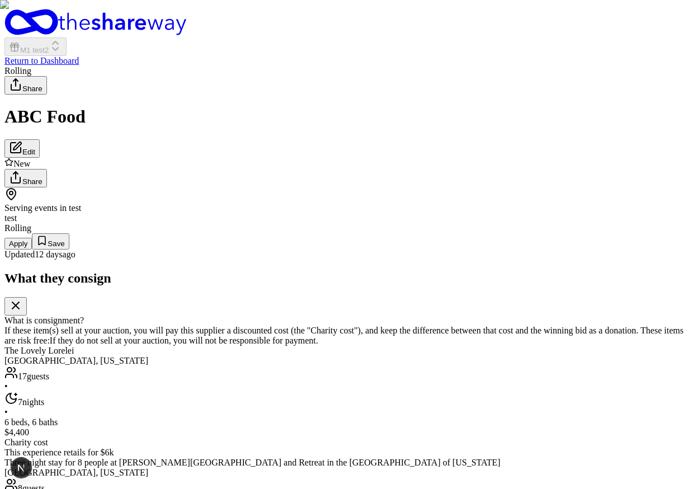
type input "10"
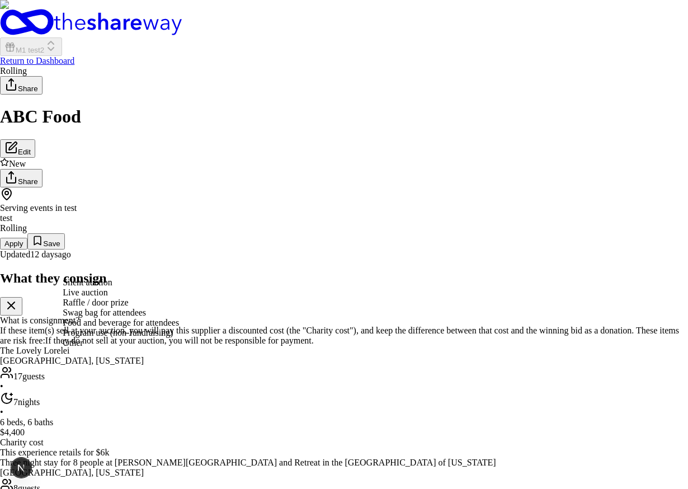
select select "silentAuction"
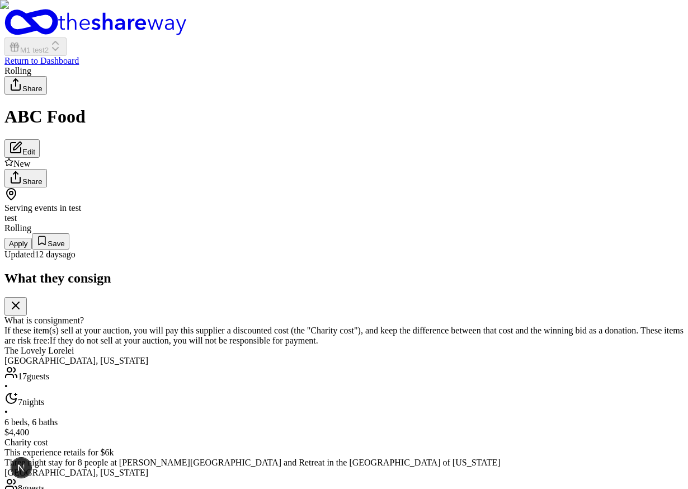
type input "hi"
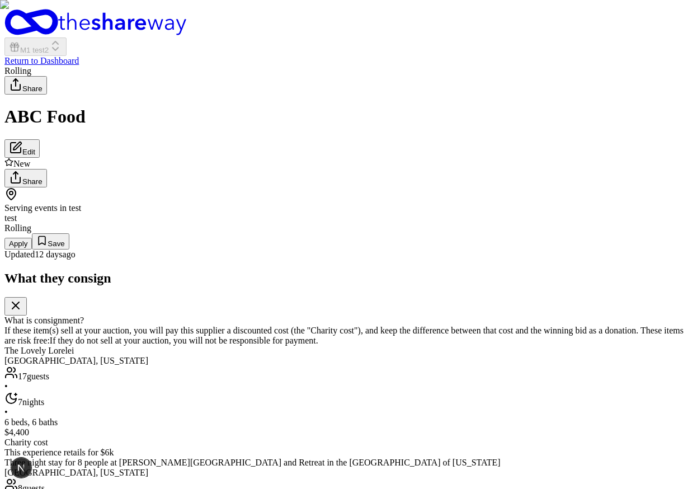
click at [32, 250] on button "Apply" at bounding box center [17, 244] width 27 height 12
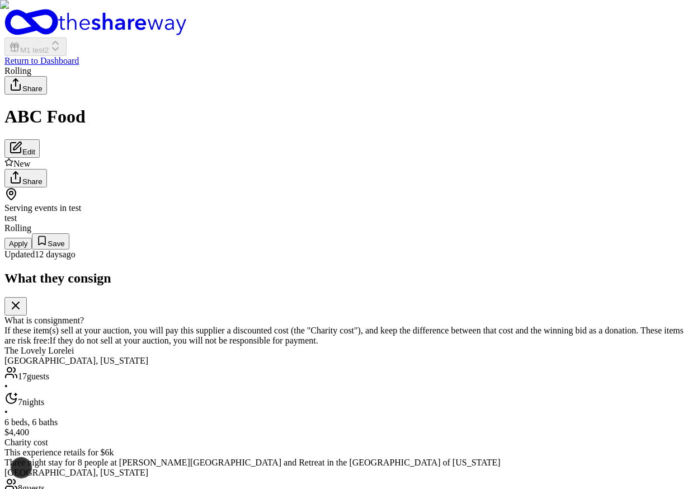
type input "10"
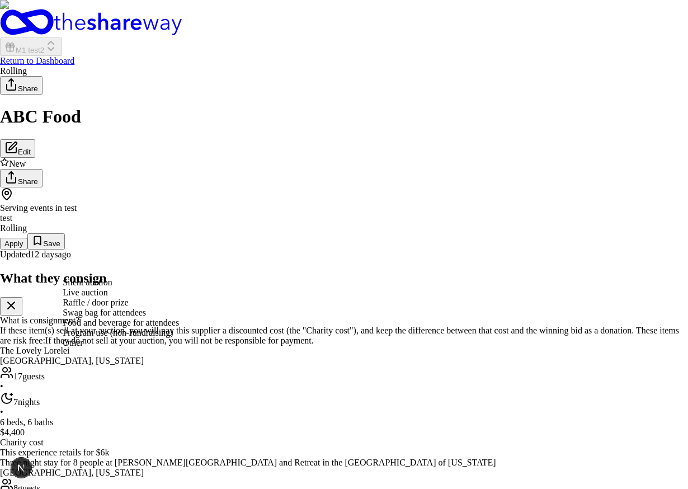
select select "silentAuction"
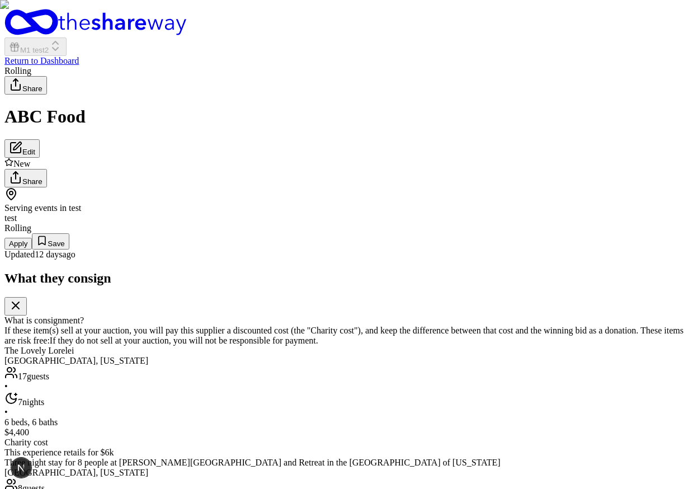
type input "hi"
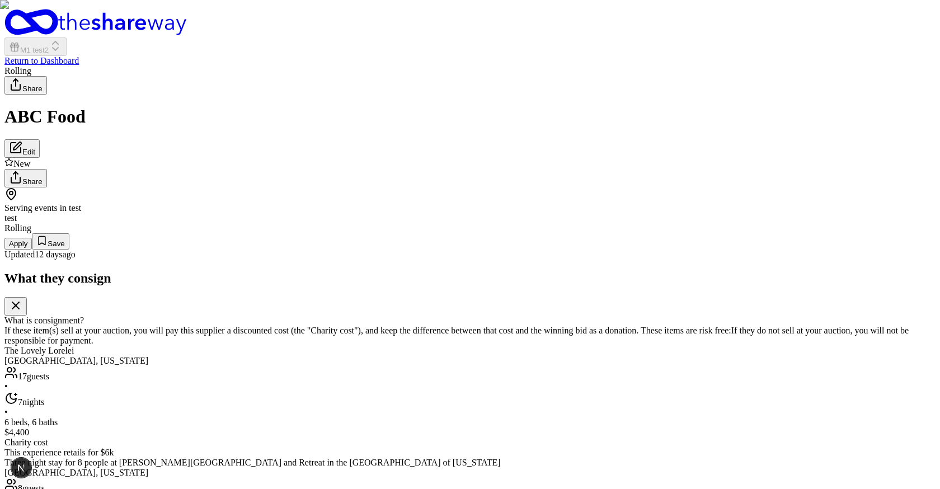
click at [695, 250] on div "Rolling Apply Save" at bounding box center [469, 236] width 931 height 26
click at [32, 250] on button "Apply" at bounding box center [17, 244] width 27 height 12
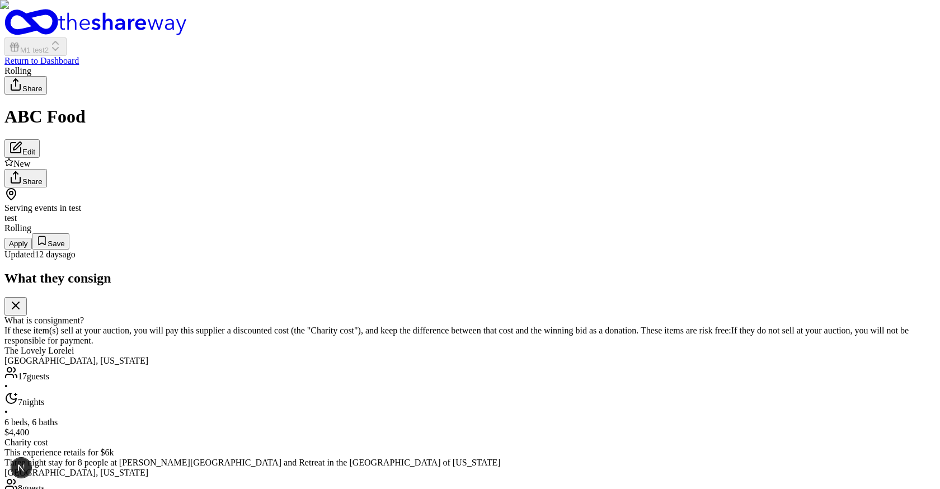
type input "10"
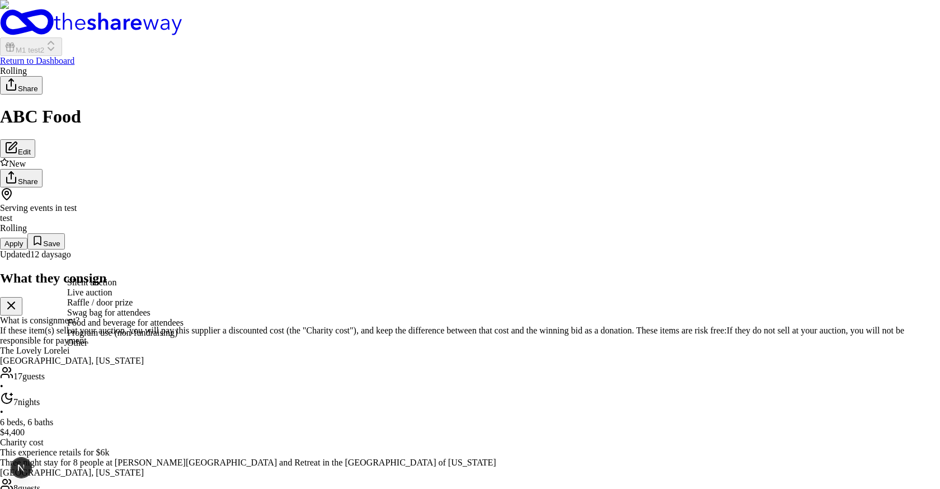
select select "liveAuction"
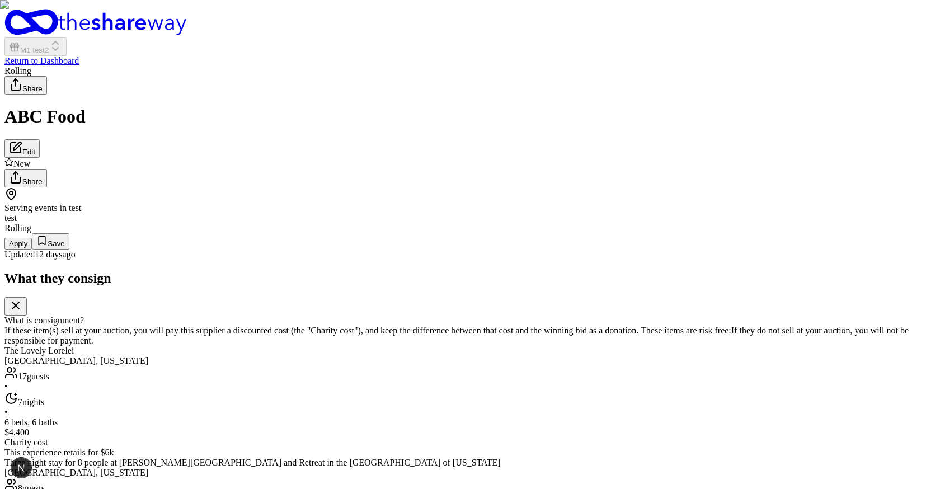
scroll to position [212, 0]
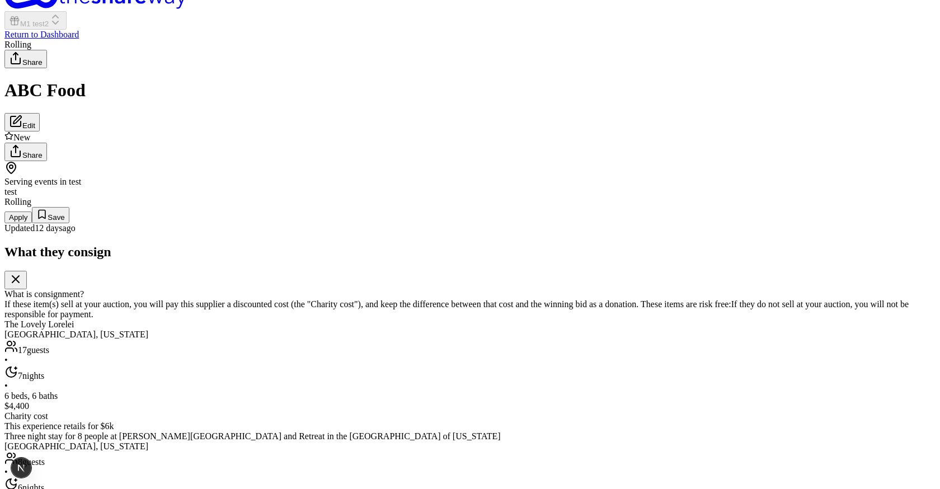
scroll to position [490, 0]
type input "jo"
click at [32, 223] on button "Apply" at bounding box center [17, 218] width 27 height 12
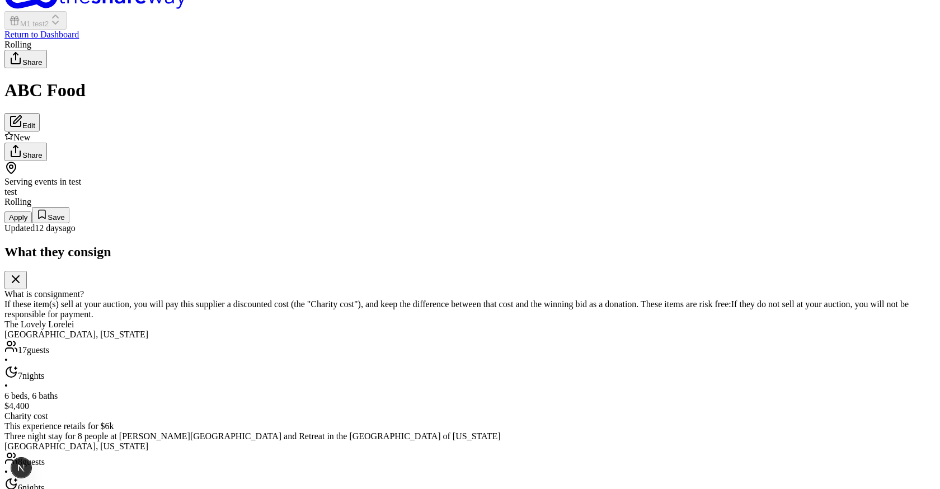
type input "10"
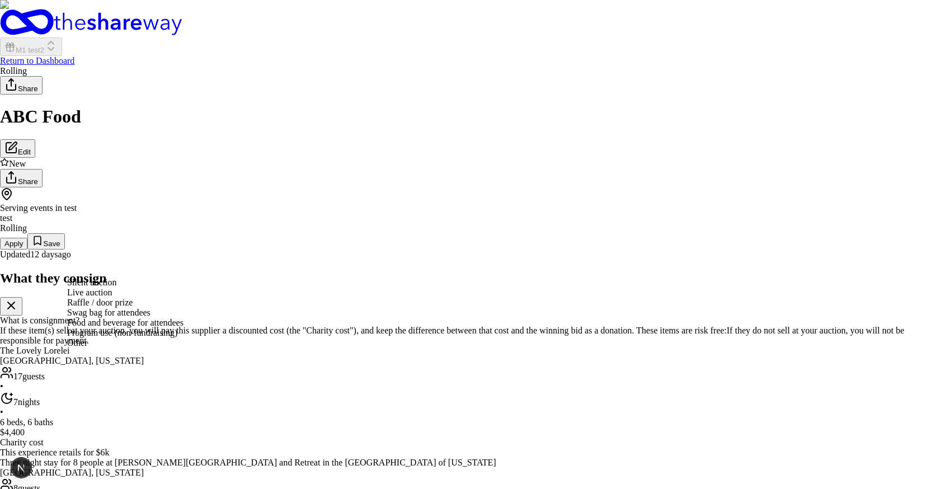
select select "liveAuction"
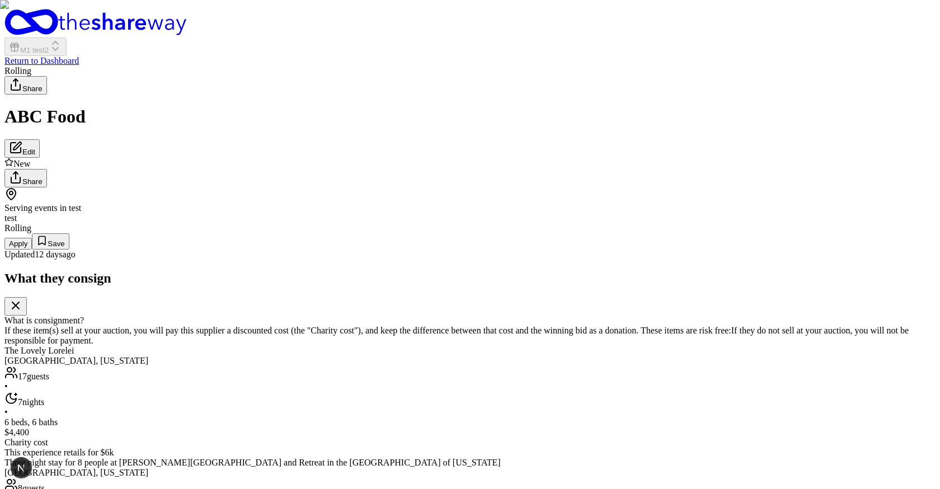
scroll to position [490, 0]
type input "hi"
